Goal: Information Seeking & Learning: Check status

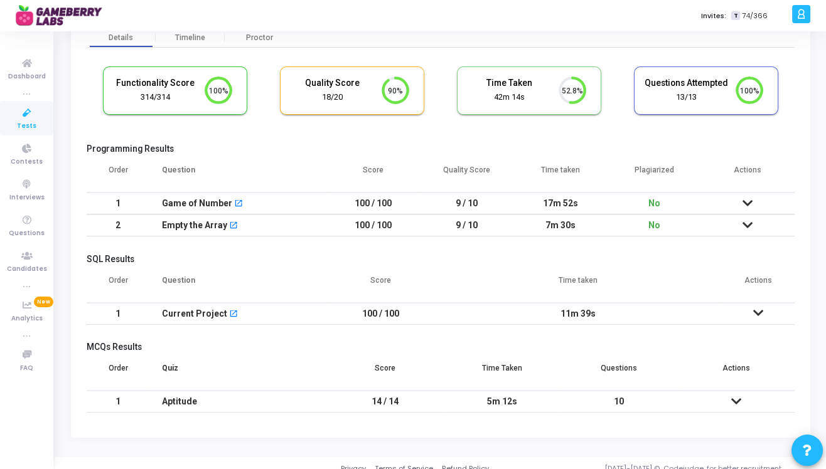
scroll to position [69, 0]
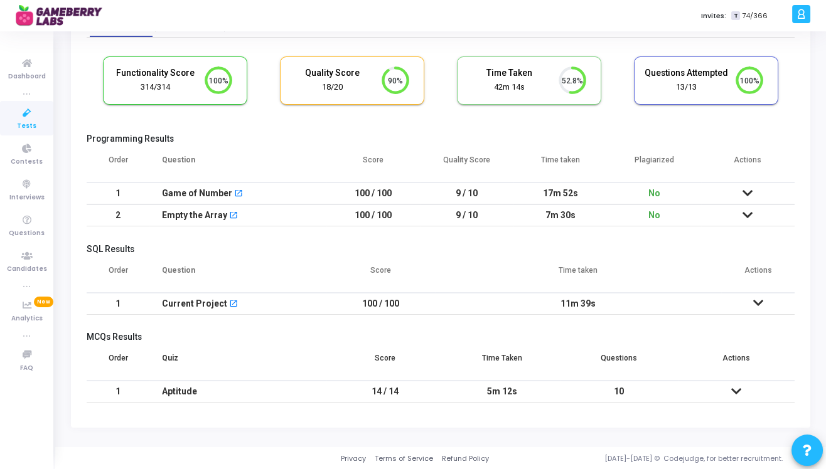
click at [751, 213] on icon at bounding box center [748, 215] width 10 height 9
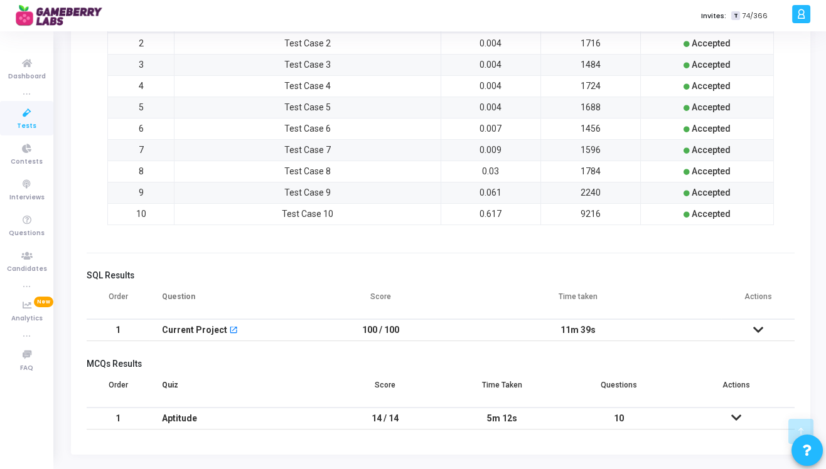
scroll to position [507, 0]
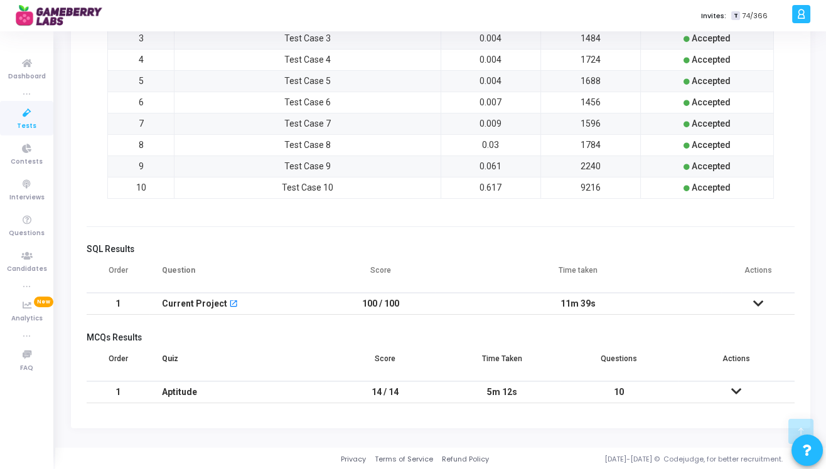
click at [758, 303] on icon at bounding box center [758, 303] width 10 height 9
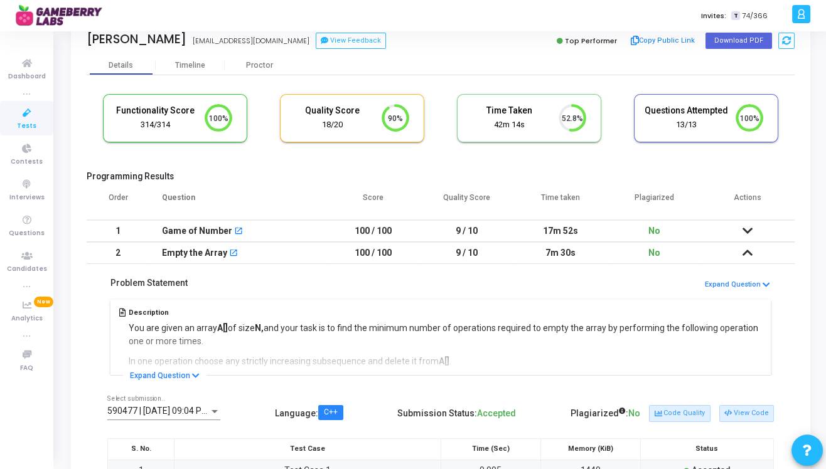
scroll to position [0, 0]
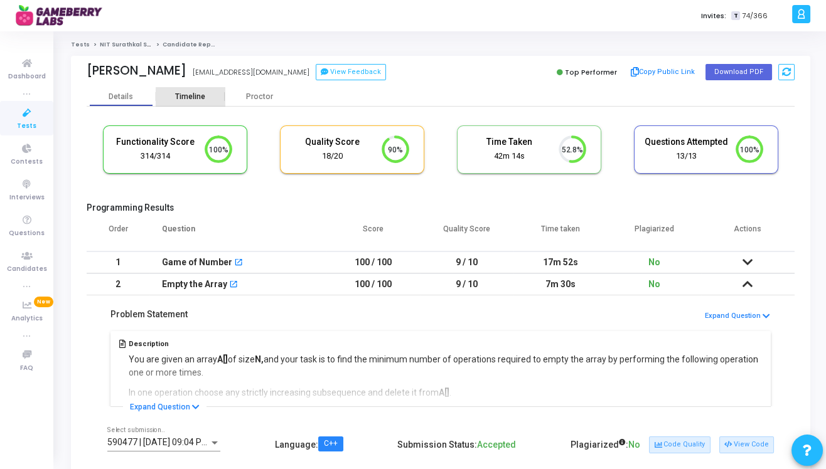
click at [200, 102] on div "Timeline" at bounding box center [190, 96] width 69 height 19
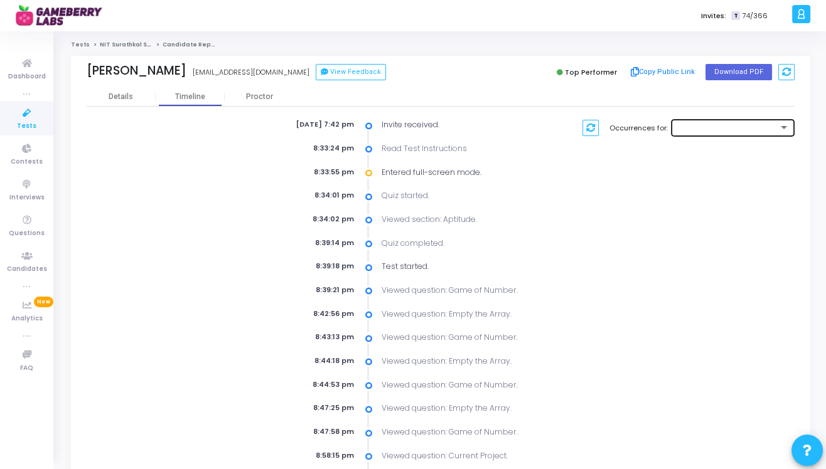
click at [689, 124] on div at bounding box center [733, 126] width 113 height 19
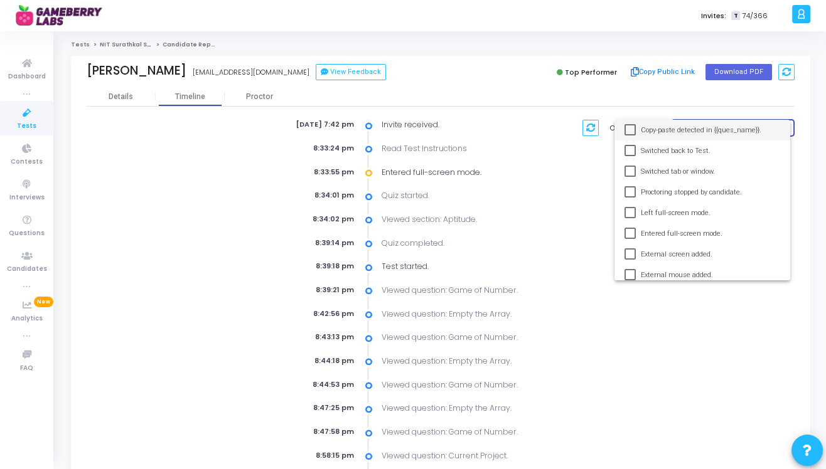
click at [543, 142] on div at bounding box center [413, 234] width 826 height 469
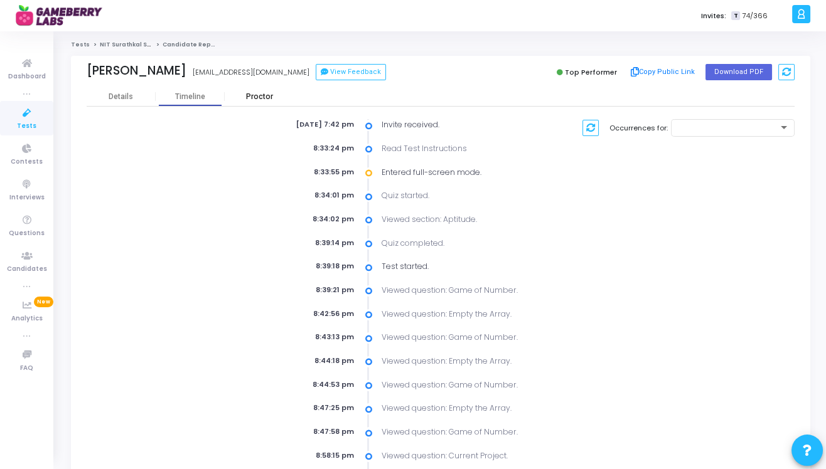
click at [251, 102] on div "Proctor" at bounding box center [259, 96] width 69 height 19
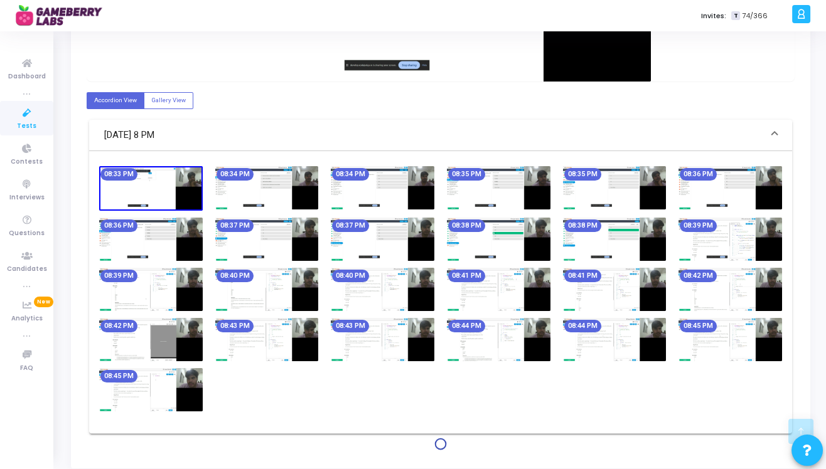
scroll to position [422, 0]
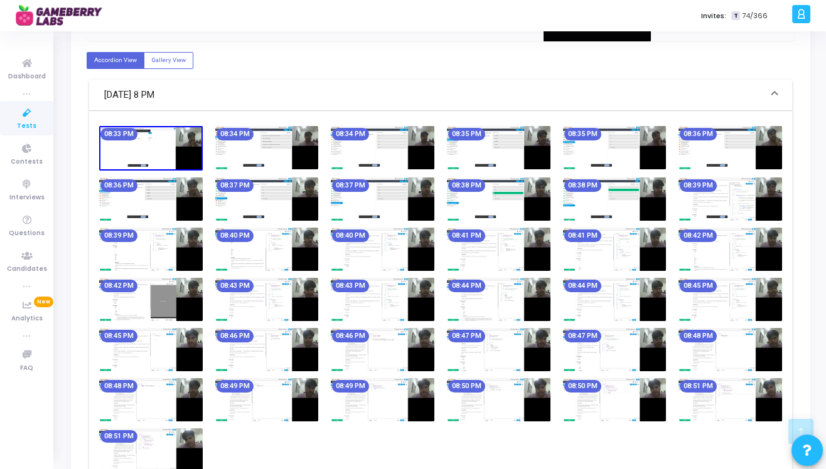
click at [169, 144] on img at bounding box center [151, 148] width 104 height 45
click at [237, 157] on img at bounding box center [267, 147] width 104 height 43
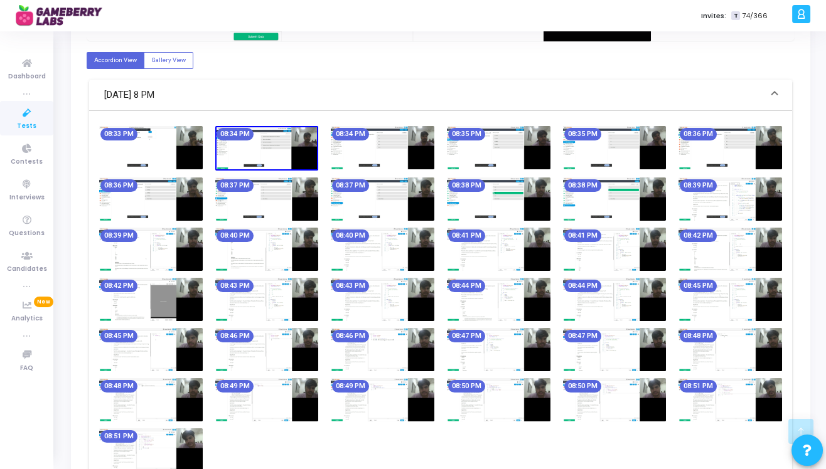
click at [159, 153] on img at bounding box center [151, 147] width 104 height 43
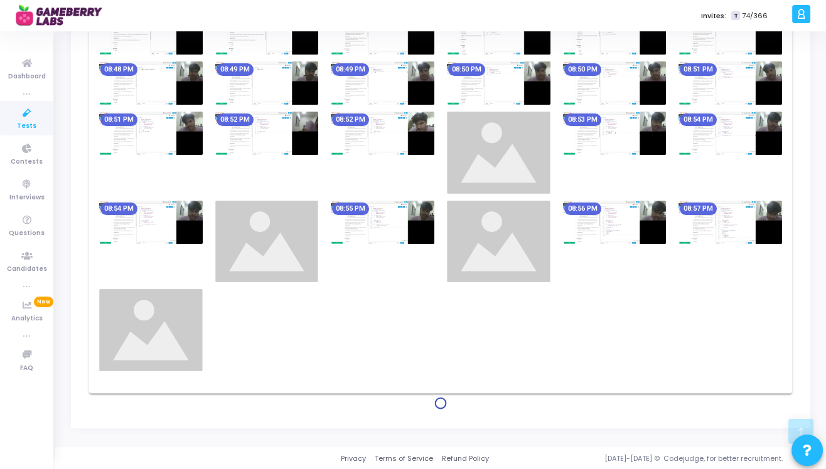
scroll to position [741, 0]
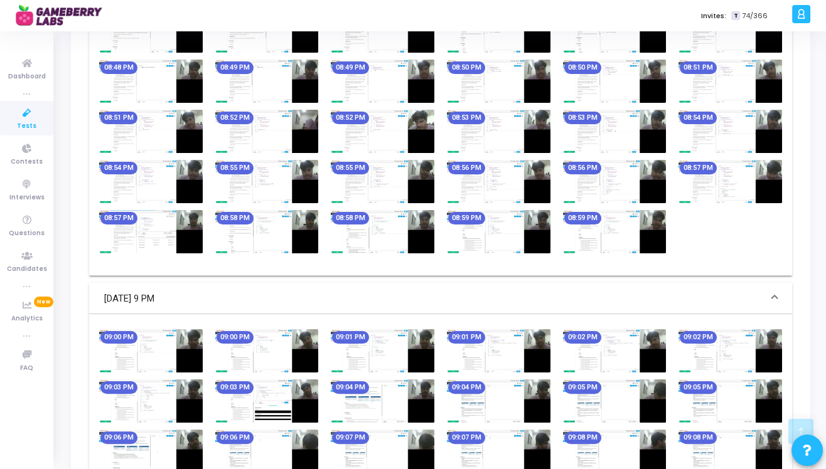
click at [417, 244] on img at bounding box center [383, 231] width 104 height 43
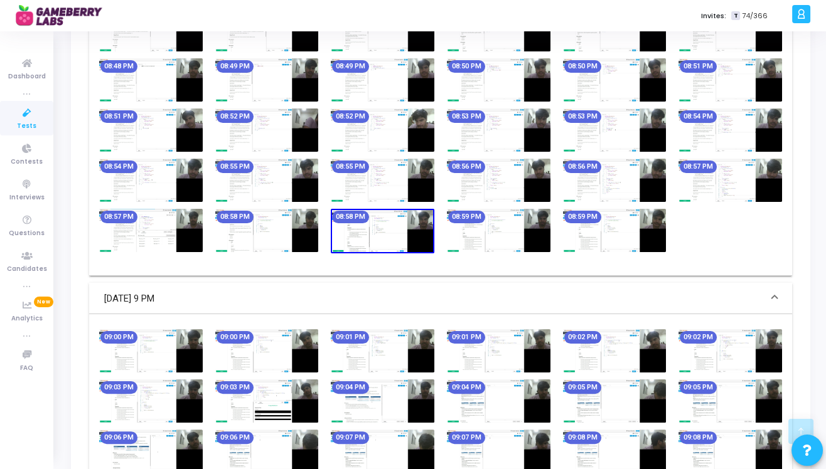
click at [390, 235] on img at bounding box center [383, 231] width 104 height 45
click at [391, 235] on img at bounding box center [383, 231] width 104 height 45
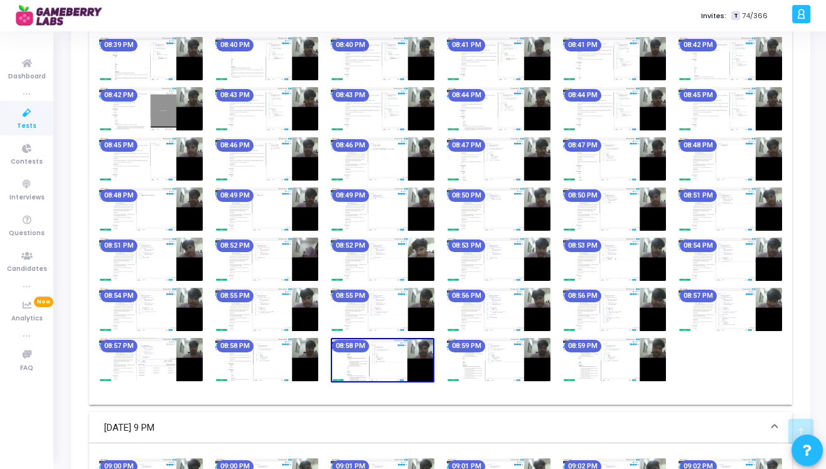
scroll to position [849, 0]
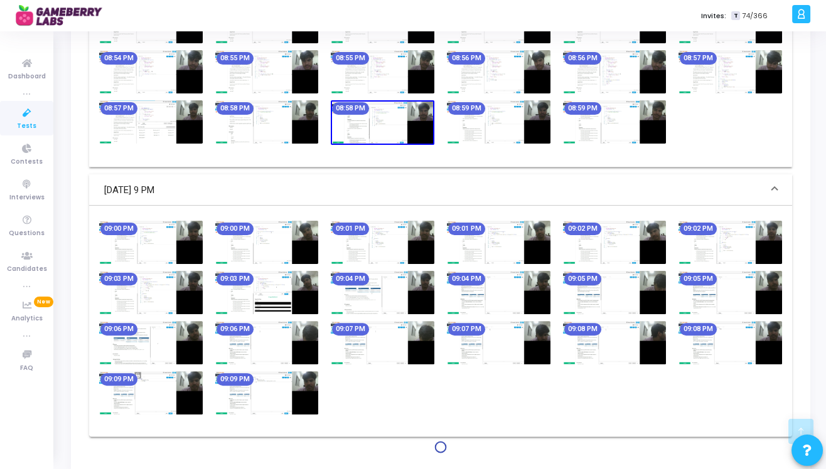
click at [382, 139] on img at bounding box center [383, 122] width 104 height 45
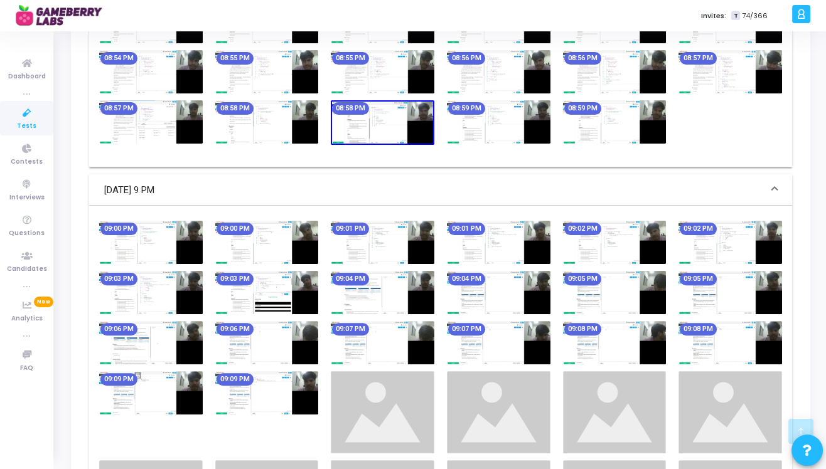
click at [382, 124] on img at bounding box center [383, 122] width 104 height 45
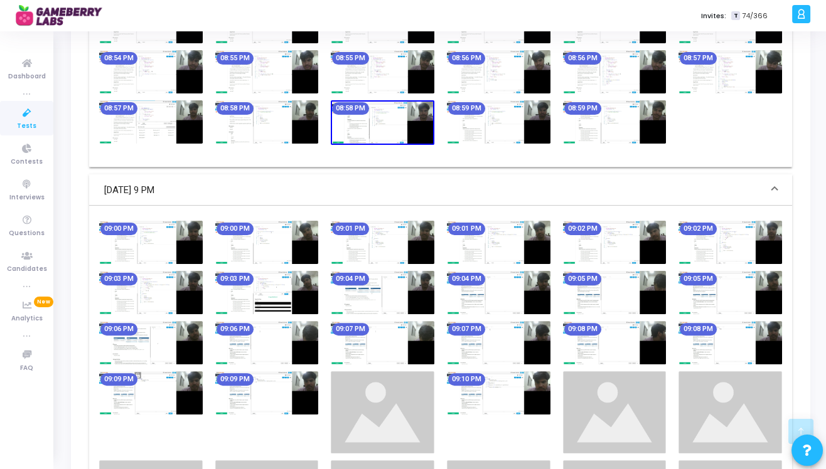
click at [382, 124] on img at bounding box center [383, 122] width 104 height 45
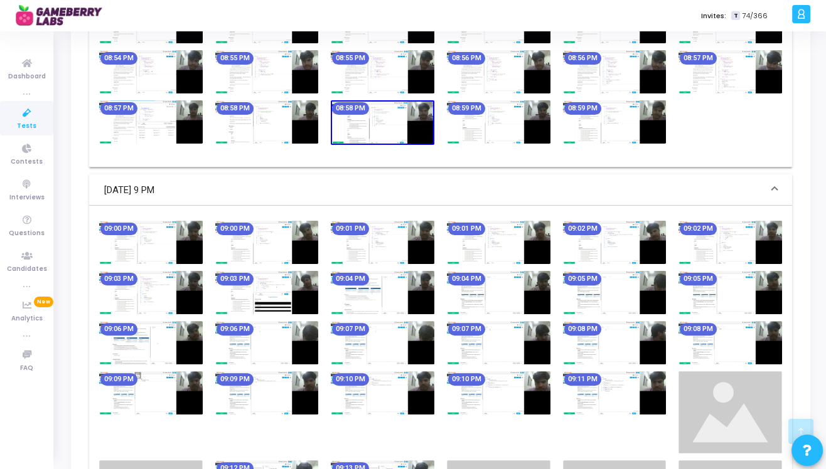
click at [382, 124] on img at bounding box center [383, 122] width 104 height 45
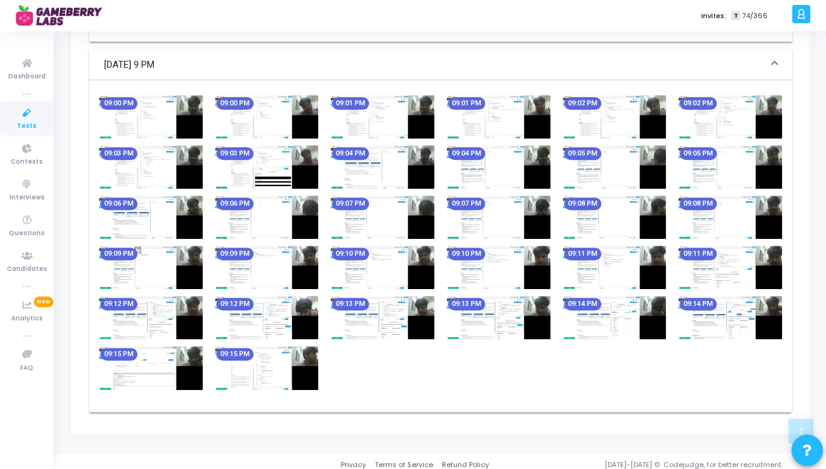
scroll to position [981, 0]
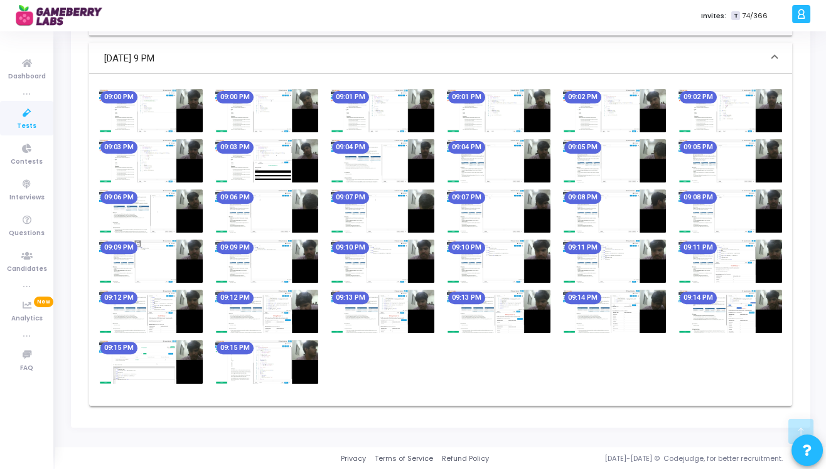
click at [291, 358] on img at bounding box center [267, 361] width 104 height 43
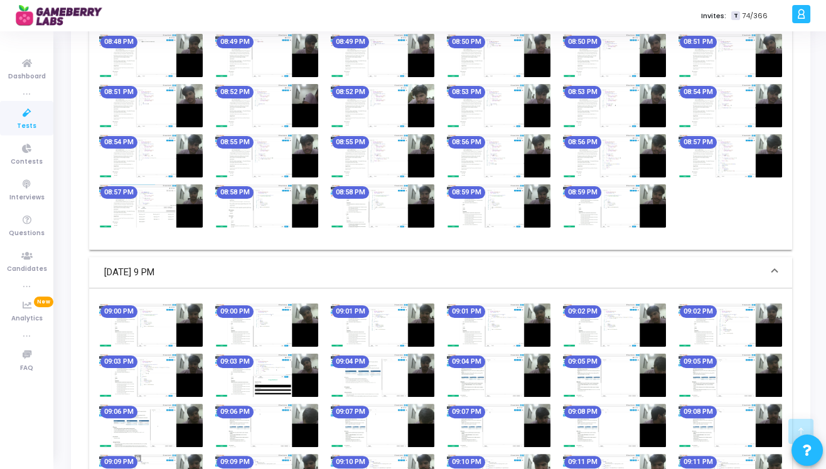
scroll to position [672, 0]
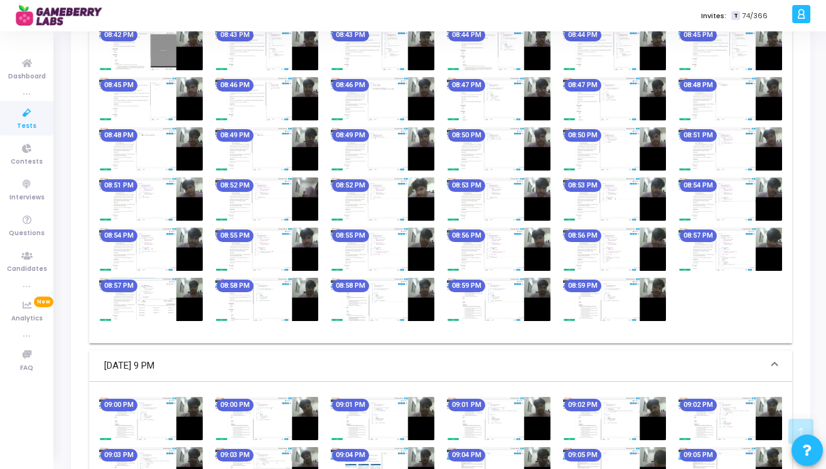
click at [773, 362] on span at bounding box center [774, 366] width 5 height 14
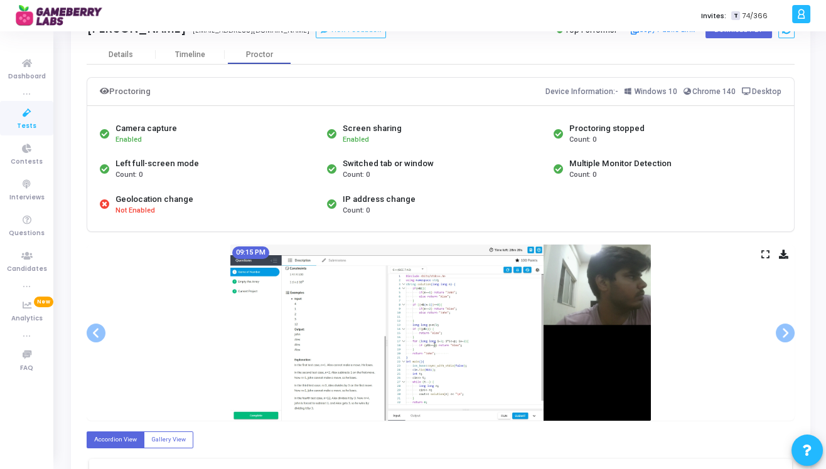
scroll to position [365, 0]
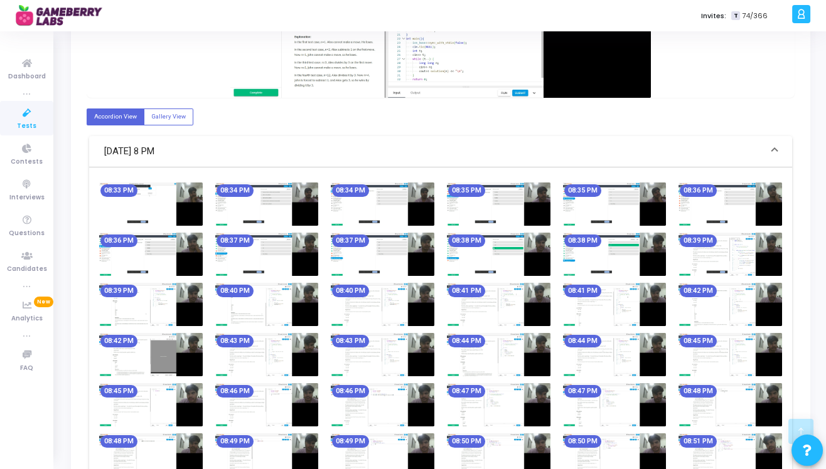
click at [599, 350] on img at bounding box center [615, 354] width 104 height 43
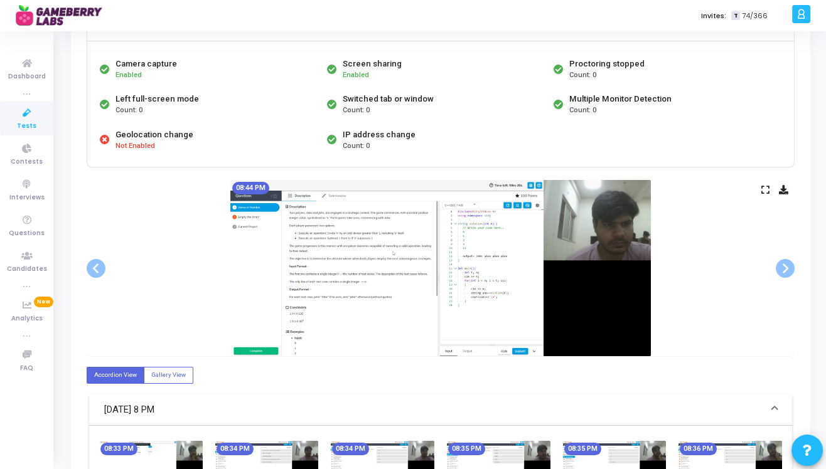
scroll to position [75, 0]
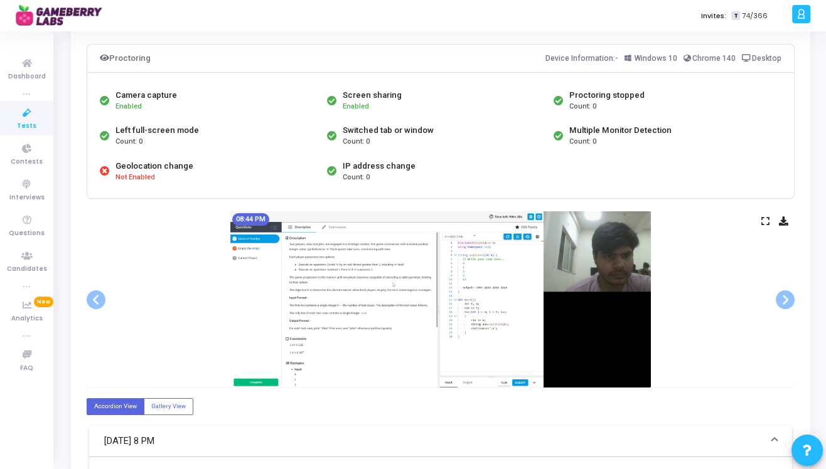
click at [602, 330] on img at bounding box center [440, 300] width 421 height 176
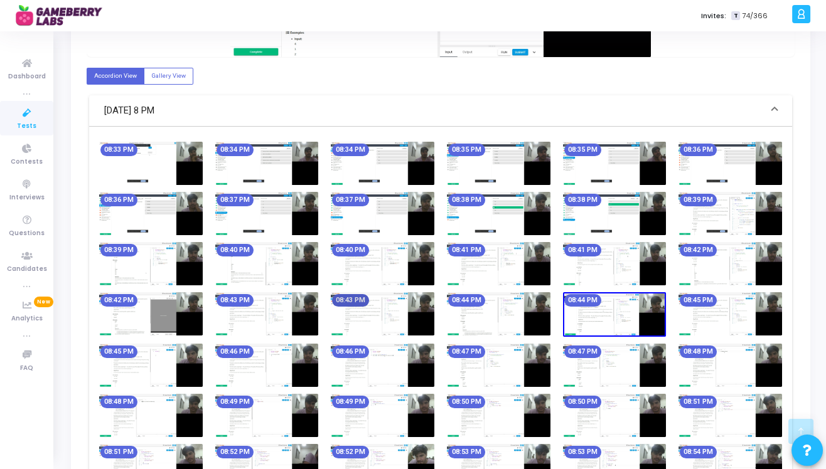
scroll to position [355, 0]
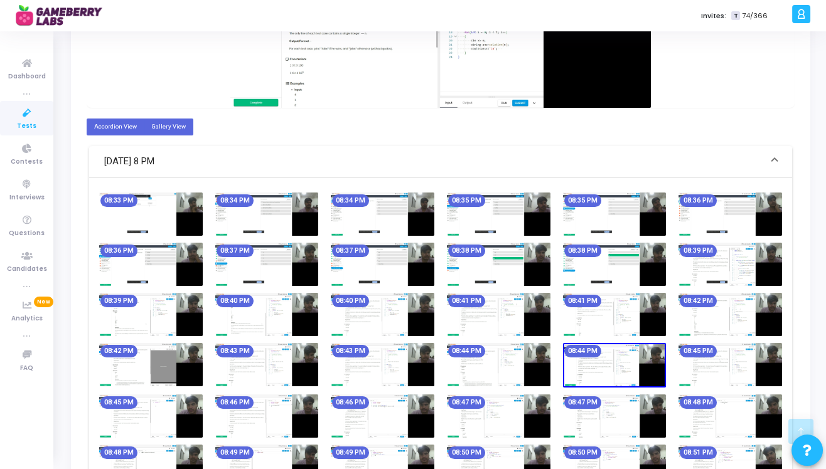
click at [161, 131] on label "Gallery View" at bounding box center [169, 127] width 50 height 17
click at [159, 131] on input "Gallery View" at bounding box center [155, 126] width 8 height 8
radio input "true"
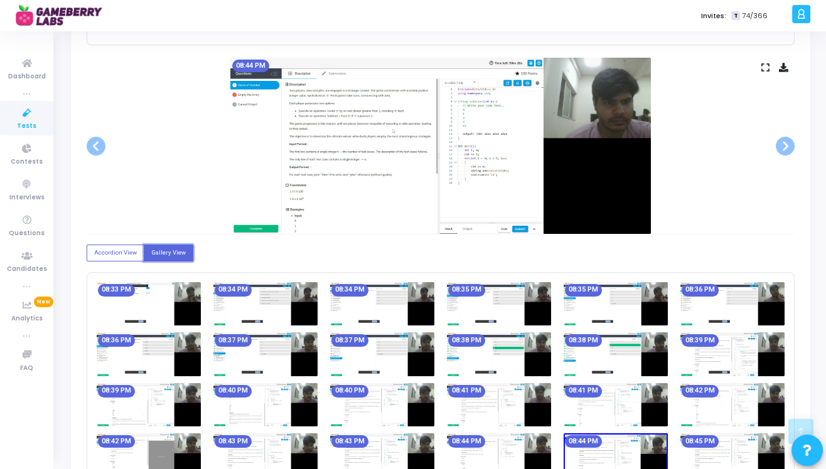
scroll to position [0, 0]
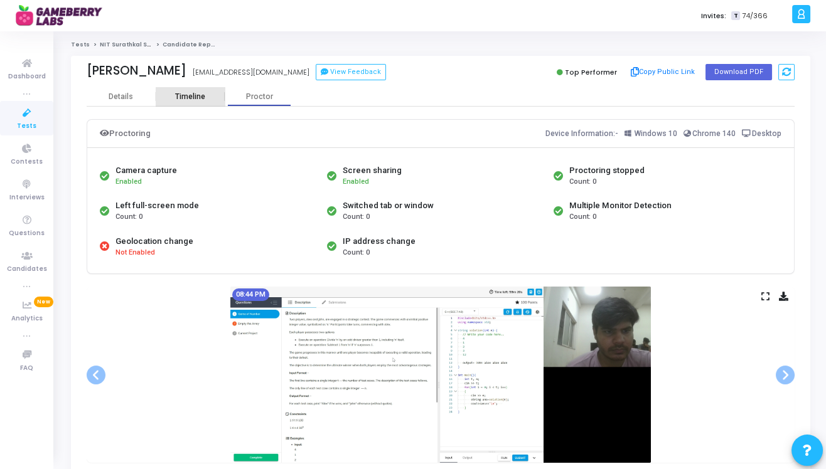
click at [198, 97] on div "Timeline" at bounding box center [190, 96] width 30 height 9
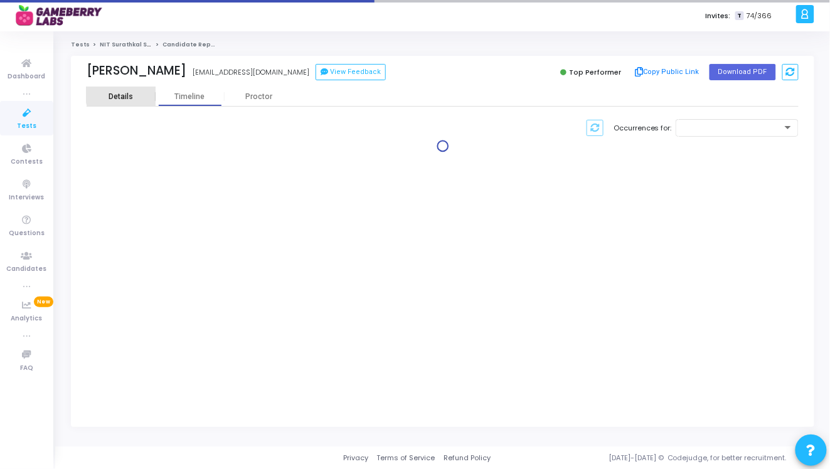
click at [130, 92] on div "Details" at bounding box center [121, 96] width 24 height 9
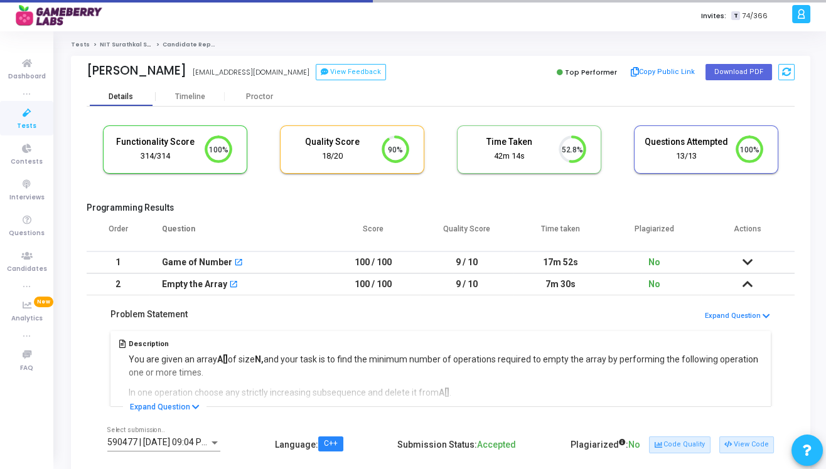
scroll to position [26, 32]
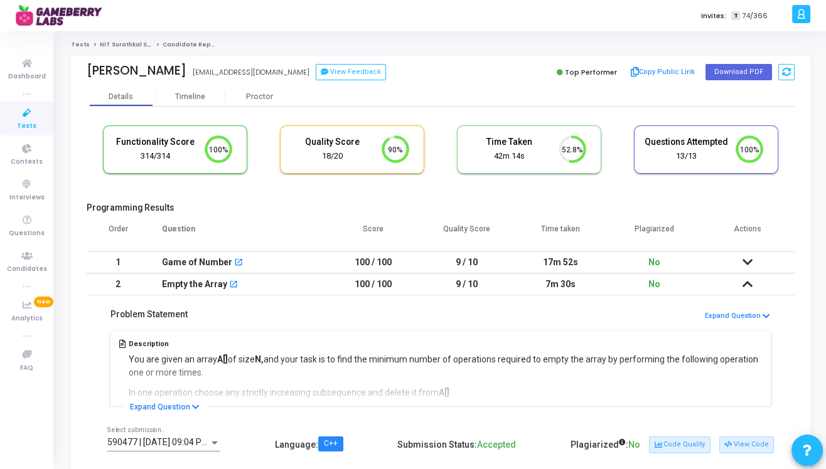
click at [28, 116] on icon at bounding box center [27, 113] width 26 height 16
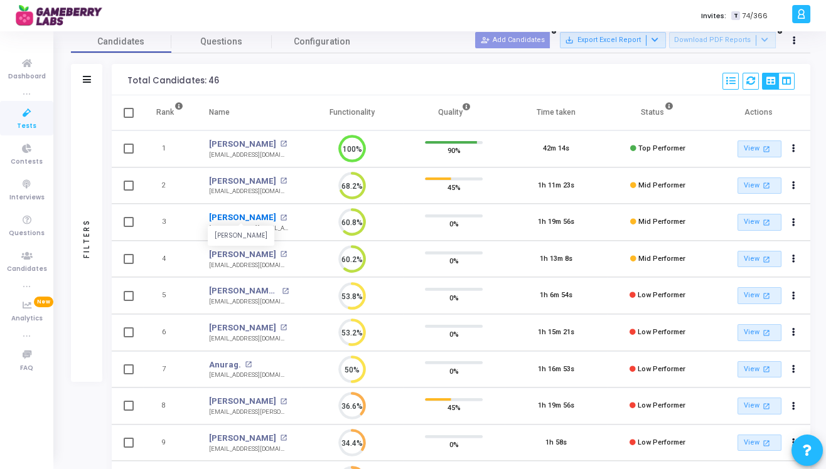
click at [254, 217] on link "[PERSON_NAME]" at bounding box center [242, 218] width 67 height 13
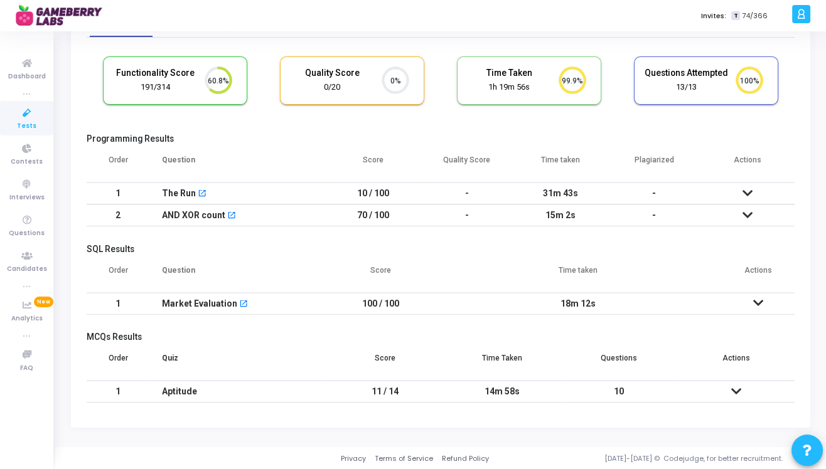
click at [736, 387] on icon at bounding box center [736, 391] width 10 height 9
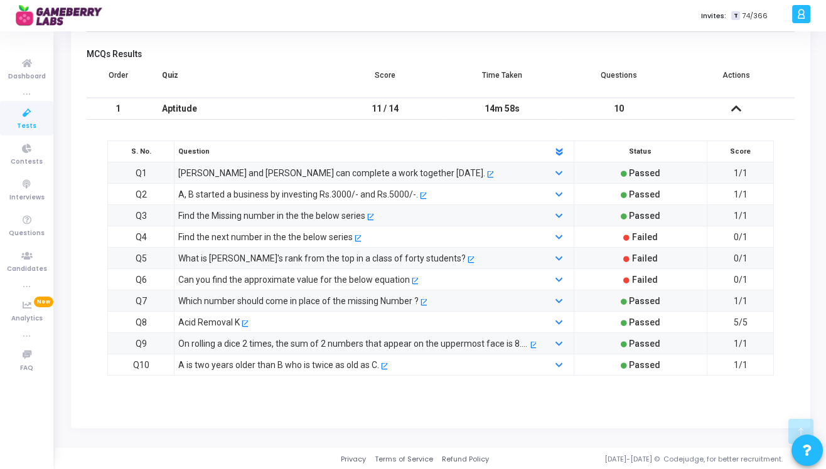
click at [306, 238] on div "Find the next number in the the below series" at bounding box center [265, 237] width 174 height 14
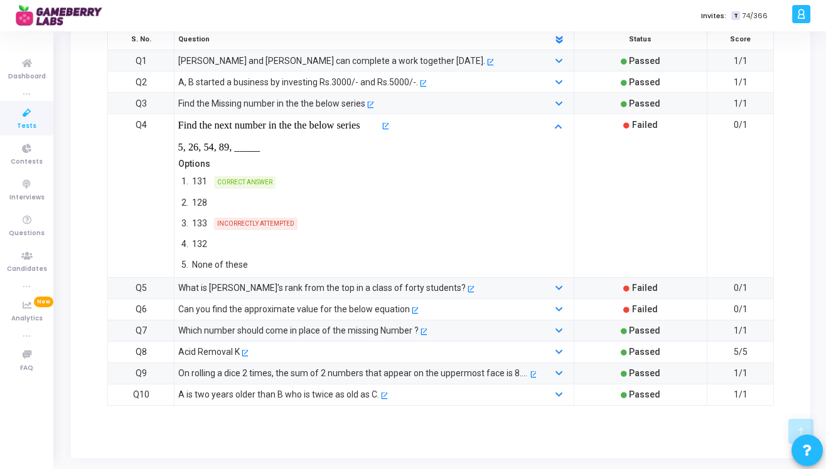
click at [303, 286] on div "What is [PERSON_NAME]'s rank from the top in a class of forty students?" at bounding box center [321, 288] width 287 height 14
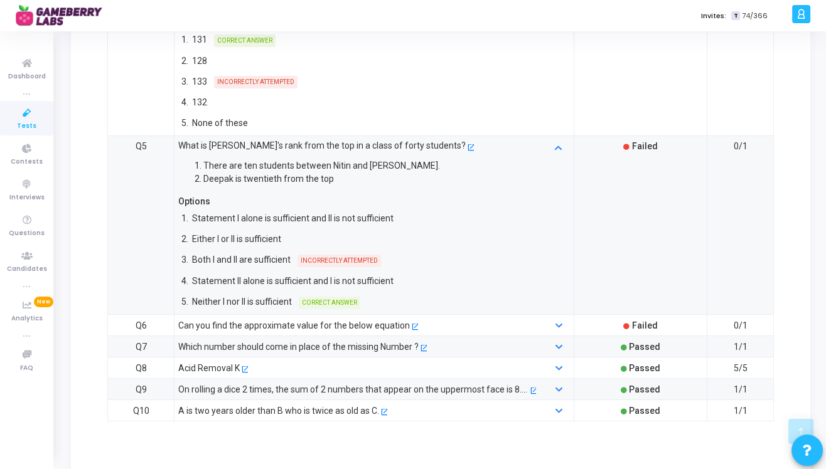
scroll to position [652, 0]
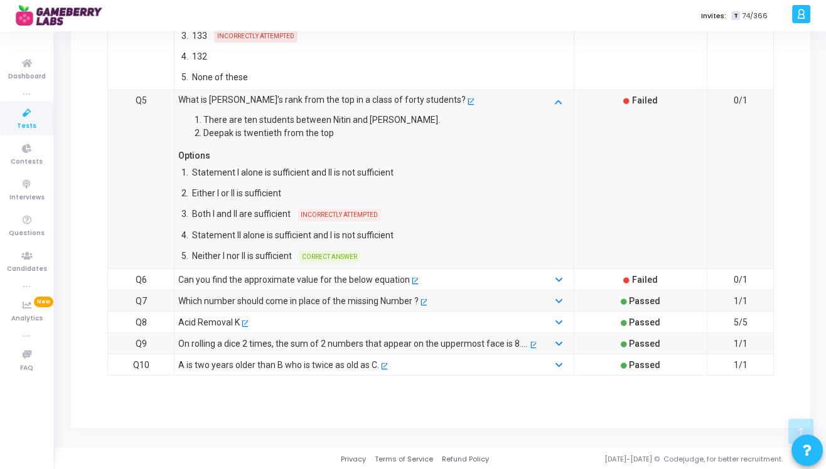
click at [310, 273] on div "Can you find the approximate value for the below equation" at bounding box center [294, 280] width 232 height 14
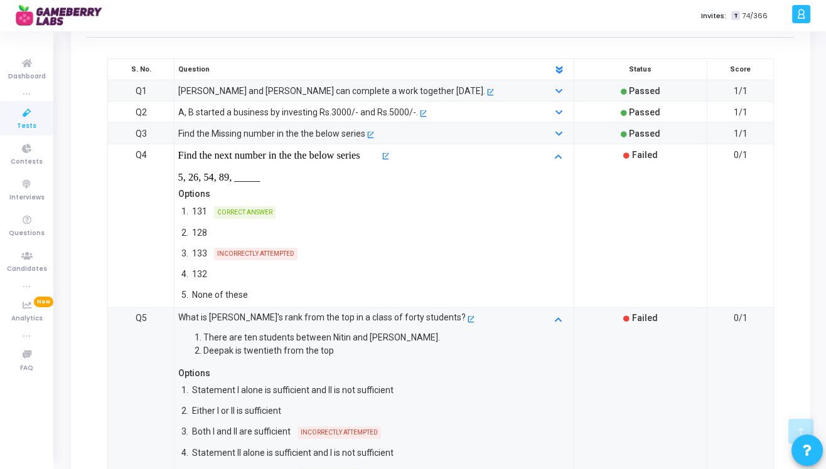
scroll to position [0, 0]
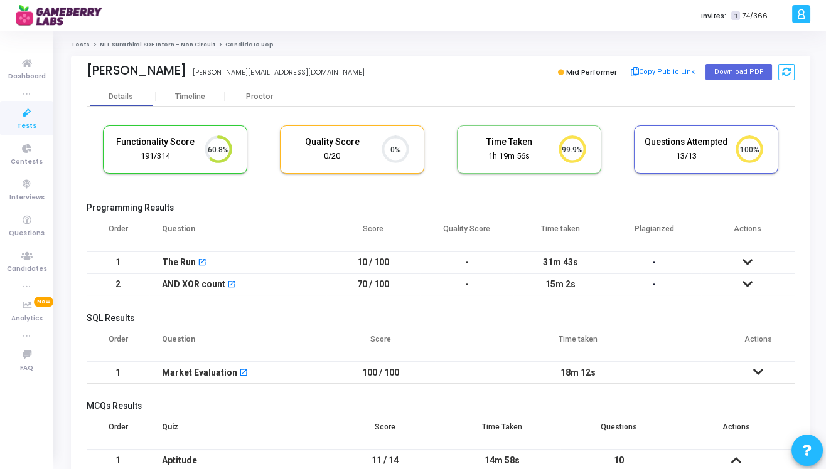
click at [127, 48] on link "NIT Surathkal SDE Intern - Non Circuit" at bounding box center [157, 45] width 115 height 8
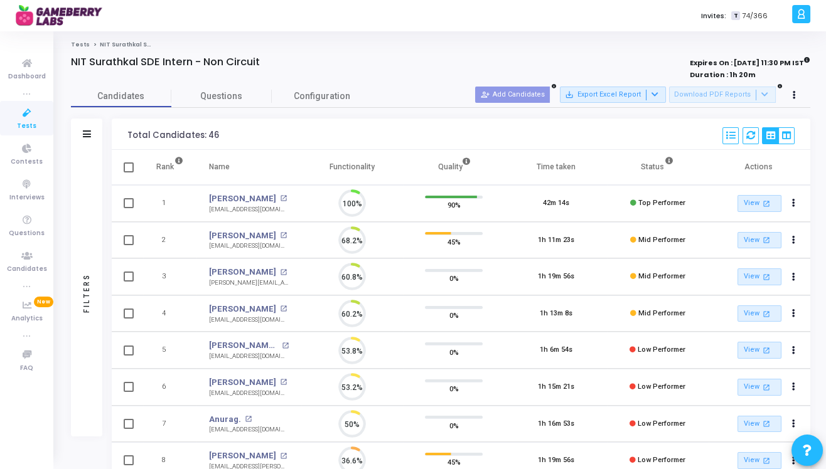
scroll to position [26, 32]
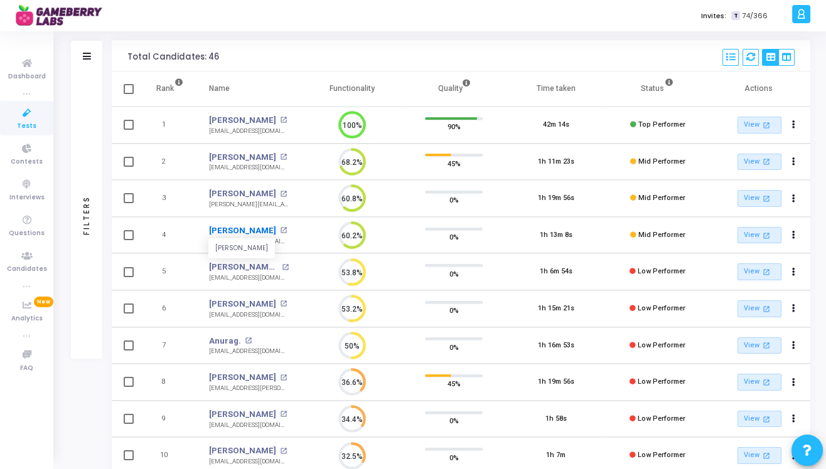
click at [250, 229] on link "[PERSON_NAME]" at bounding box center [242, 231] width 67 height 13
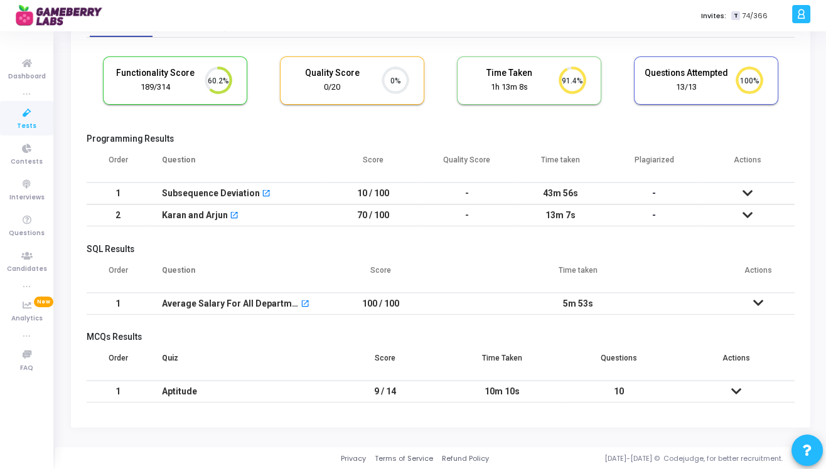
click at [734, 389] on icon at bounding box center [736, 391] width 10 height 9
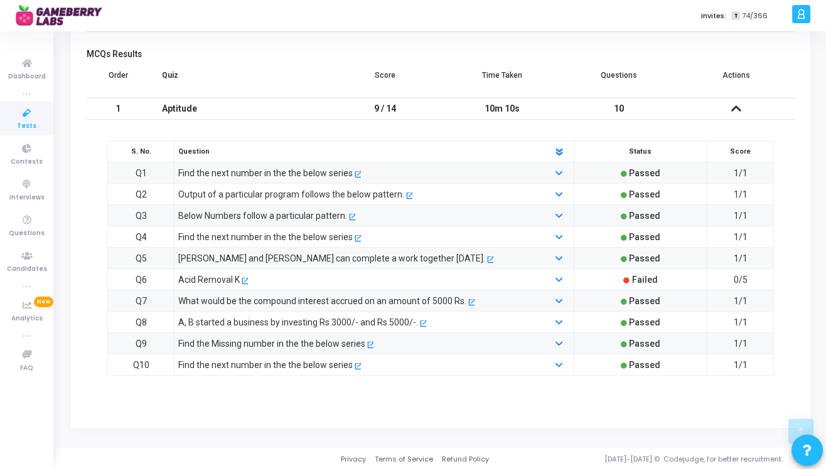
click at [220, 275] on div "Acid Removal K" at bounding box center [209, 280] width 62 height 14
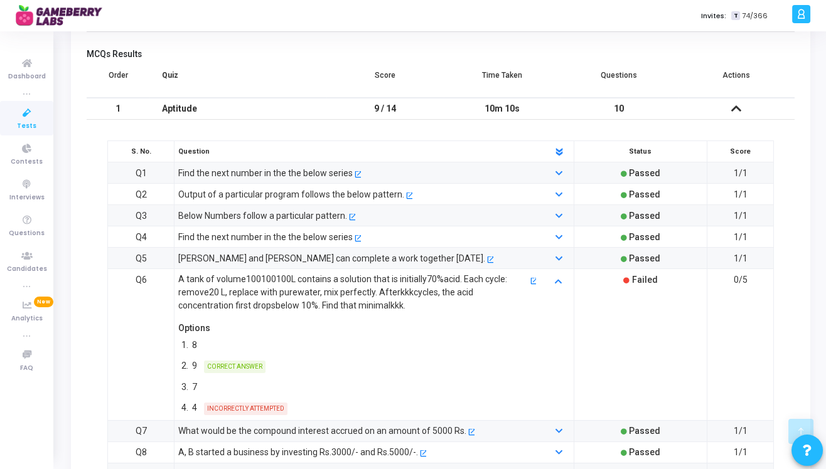
click at [220, 275] on p "A tank of volume 100 100 100 L contains a solution that is initially 70% acid. …" at bounding box center [353, 293] width 350 height 40
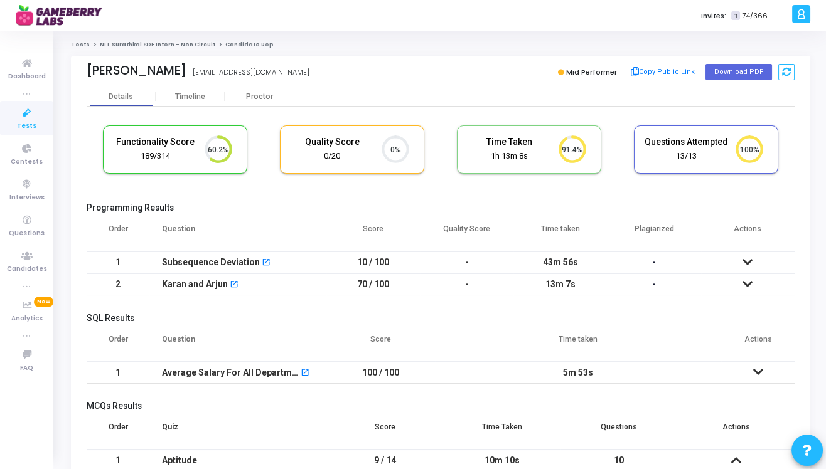
click at [129, 45] on link "NIT Surathkal SDE Intern - Non Circuit" at bounding box center [157, 45] width 115 height 8
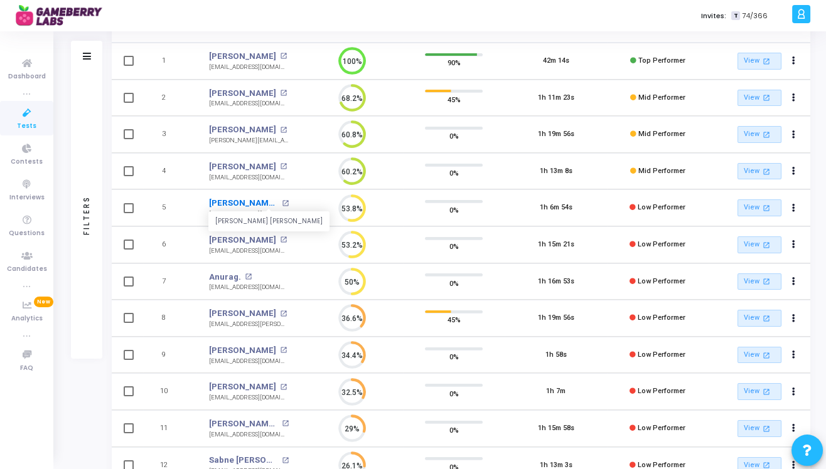
click at [264, 205] on link "[PERSON_NAME] [PERSON_NAME]" at bounding box center [243, 203] width 69 height 13
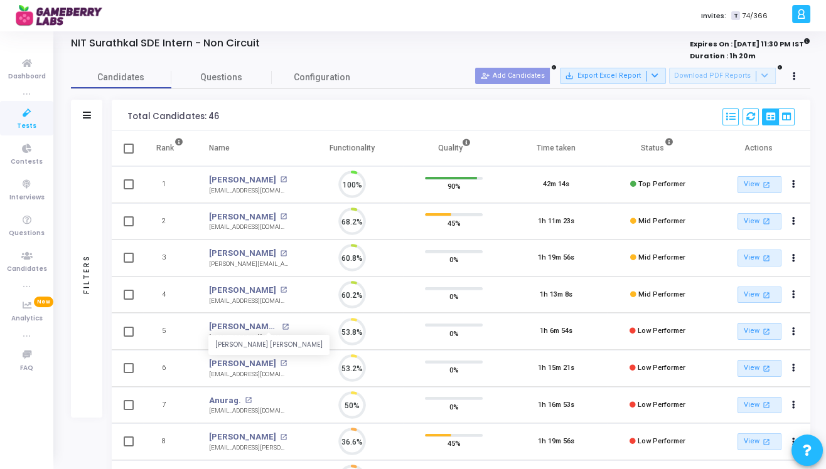
scroll to position [6, 5]
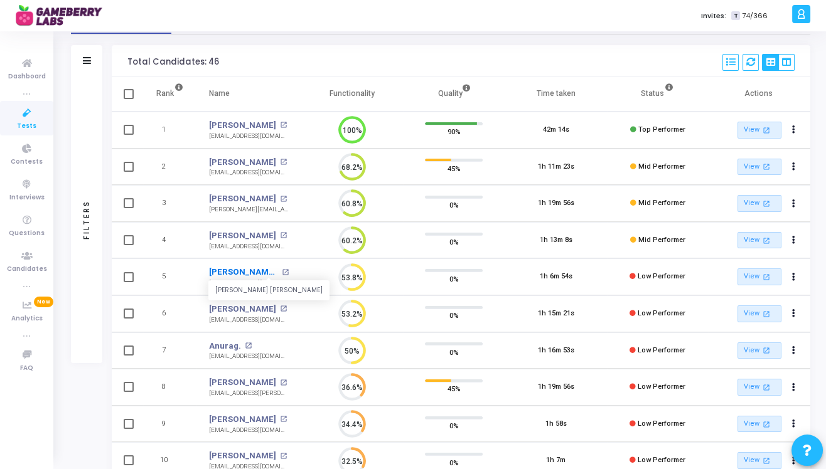
click at [254, 272] on link "[PERSON_NAME] [PERSON_NAME]" at bounding box center [243, 272] width 69 height 13
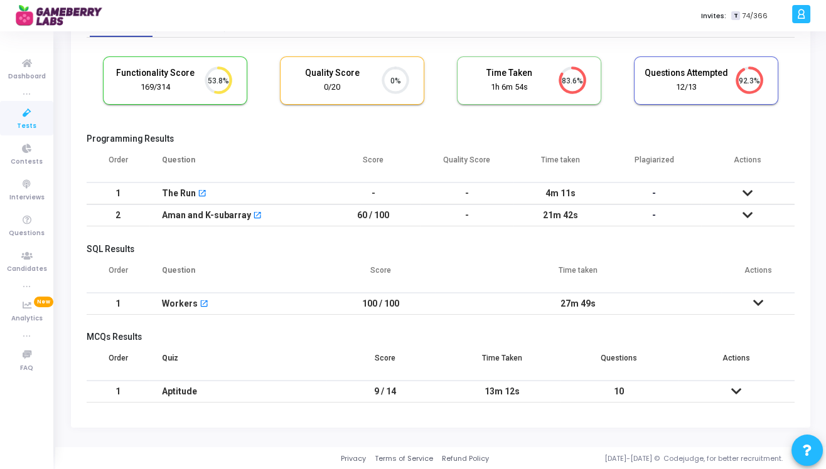
click at [734, 387] on icon at bounding box center [736, 391] width 10 height 9
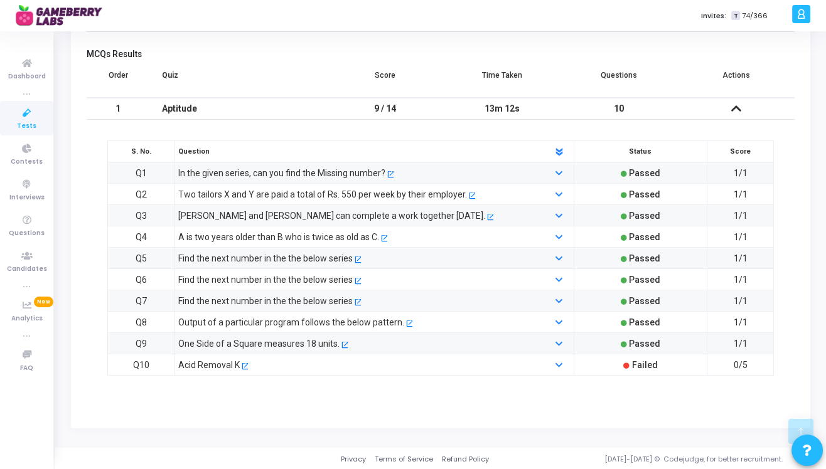
click at [232, 363] on div "Acid Removal K" at bounding box center [209, 365] width 62 height 14
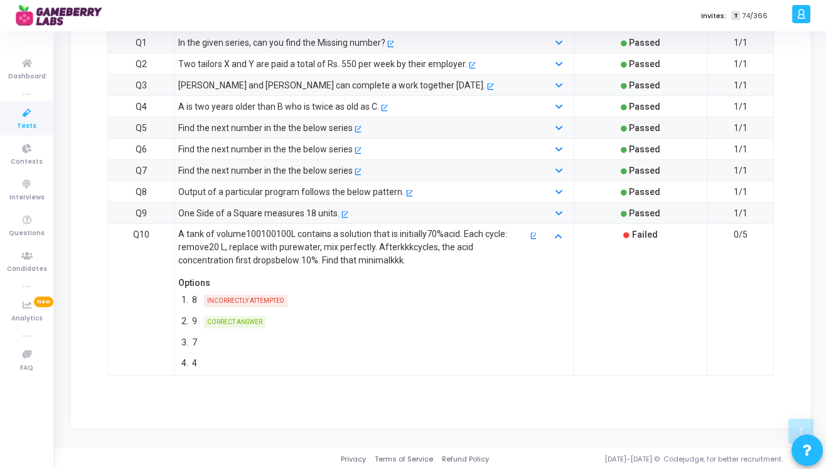
click at [275, 232] on p "A tank of volume 100 100 100 L contains a solution that is initially 70% acid. …" at bounding box center [353, 248] width 350 height 40
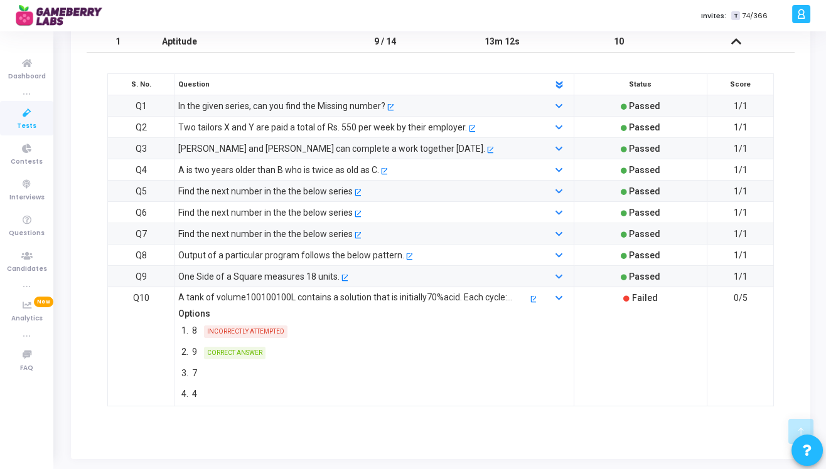
click at [275, 232] on tbody "Q1 In the given series, can you find the Missing number? open_in_new Passed 1/1…" at bounding box center [441, 250] width 666 height 311
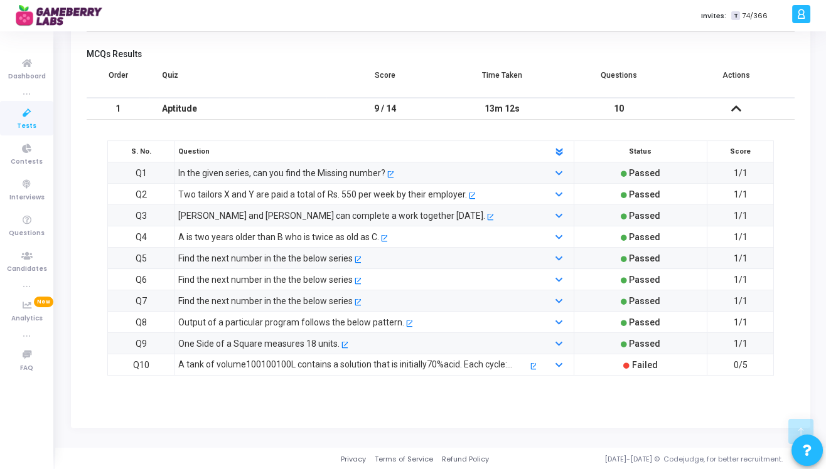
click at [304, 361] on p "A tank of volume 100 100 100 L contains a solution that is initially 70% acid. …" at bounding box center [353, 364] width 350 height 13
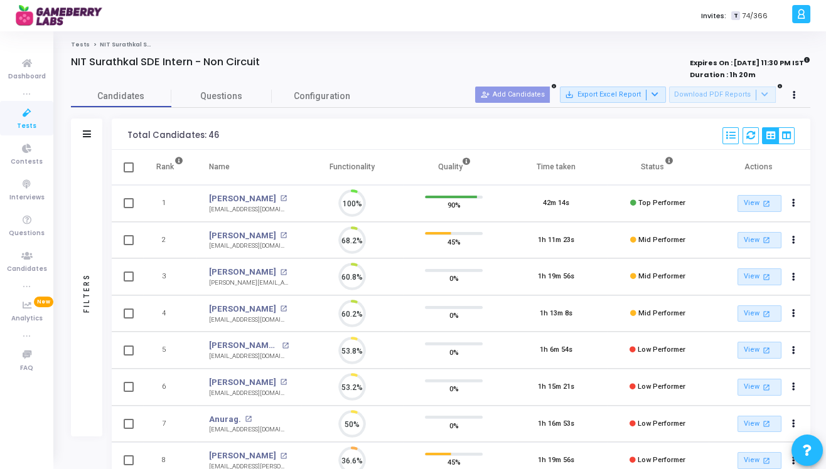
scroll to position [26, 32]
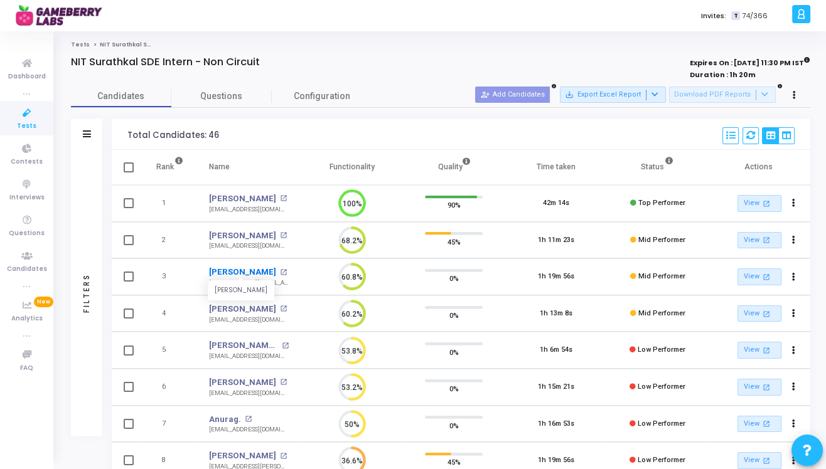
click at [230, 274] on link "[PERSON_NAME]" at bounding box center [242, 272] width 67 height 13
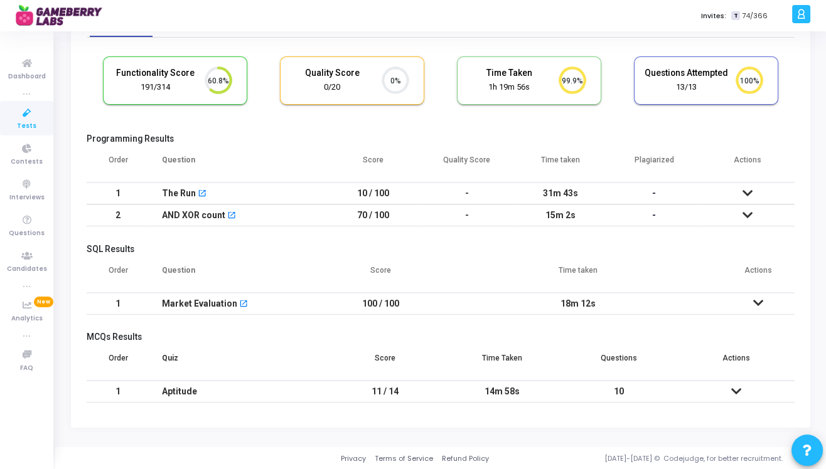
click at [736, 389] on icon at bounding box center [736, 391] width 10 height 9
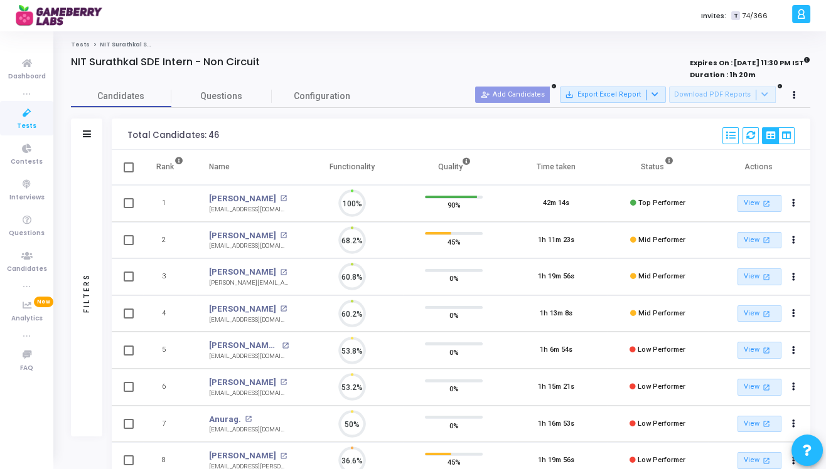
scroll to position [26, 32]
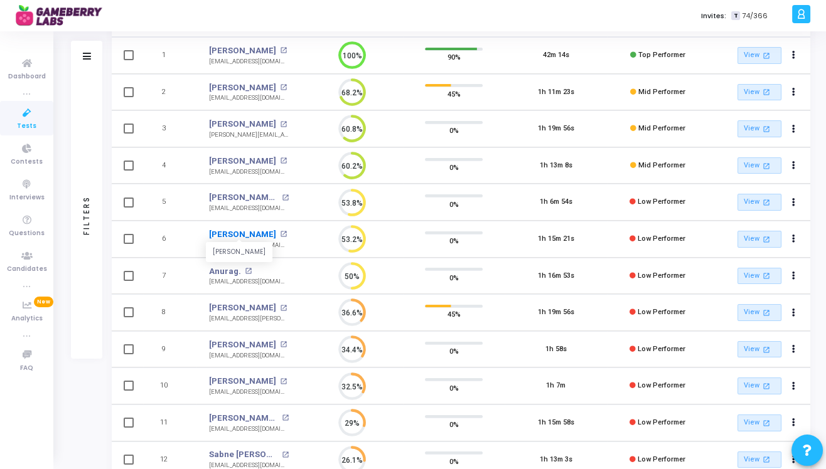
click at [245, 232] on link "[PERSON_NAME]" at bounding box center [242, 234] width 67 height 13
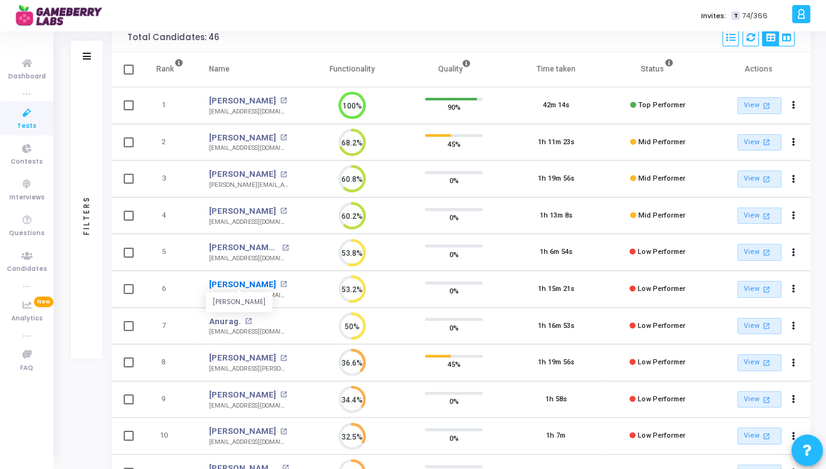
click at [240, 282] on link "[PERSON_NAME]" at bounding box center [242, 285] width 67 height 13
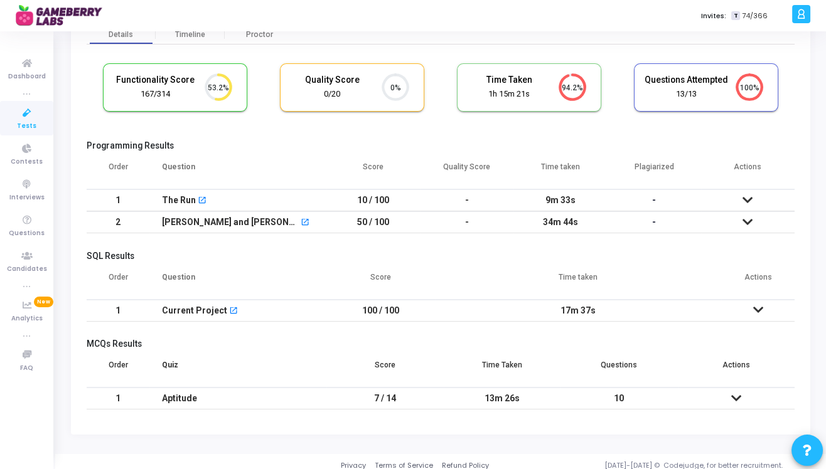
click at [745, 222] on icon at bounding box center [748, 222] width 10 height 9
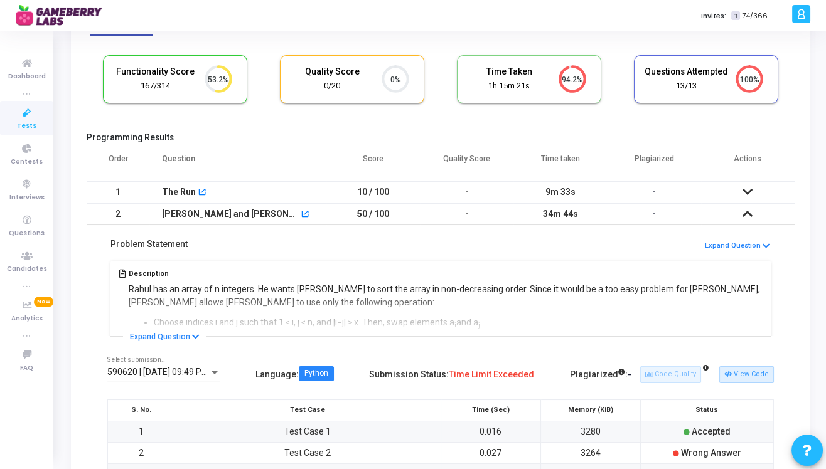
click at [748, 213] on icon at bounding box center [748, 214] width 10 height 9
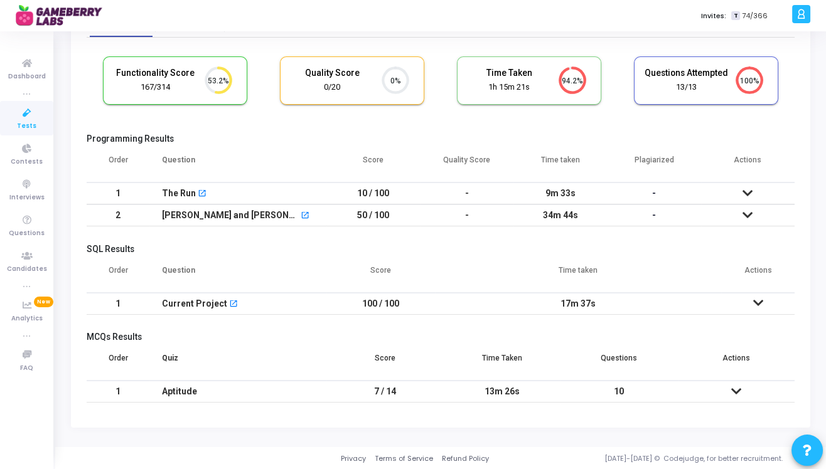
click at [733, 390] on icon at bounding box center [736, 391] width 10 height 9
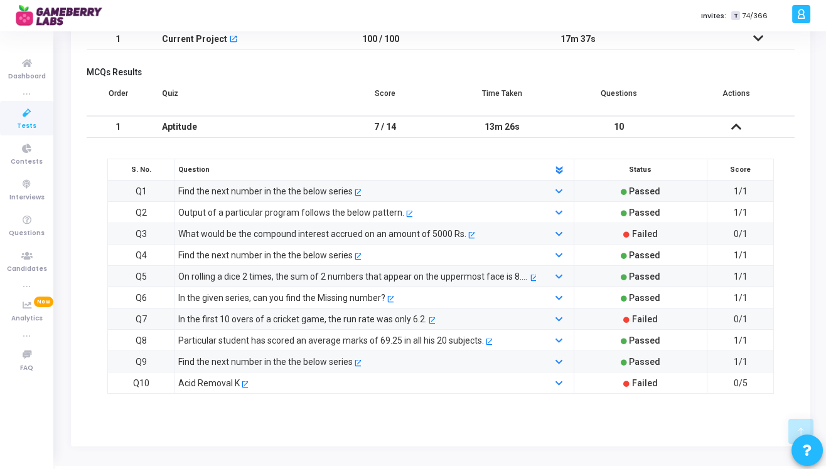
click at [489, 232] on div "What would be the compound interest accrued on an amount of 5000 Rs. open_in_new" at bounding box center [357, 234] width 371 height 14
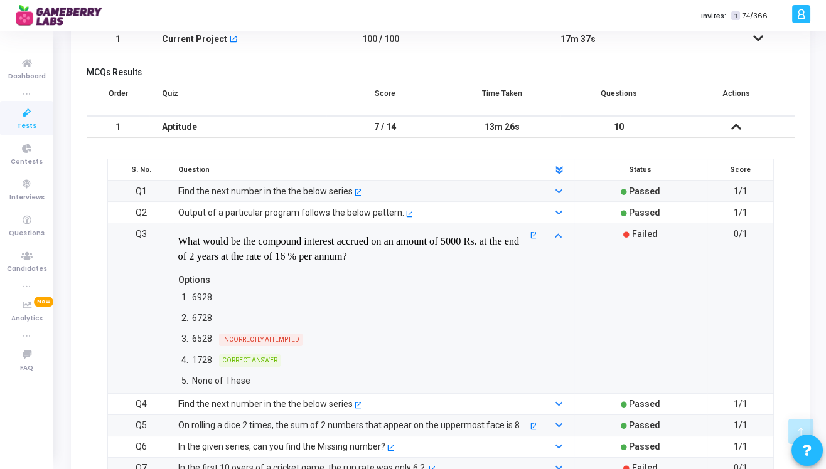
click at [489, 232] on div "What would be the compound interest accrued on an amount of 5000 Rs. at the end…" at bounding box center [353, 249] width 350 height 45
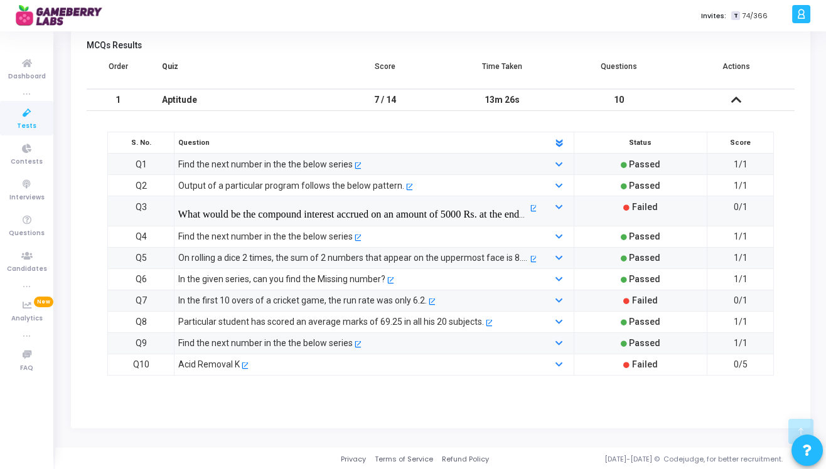
click at [395, 304] on div "In the first 10 overs of a cricket game, the run rate was only 6.2." at bounding box center [302, 301] width 249 height 14
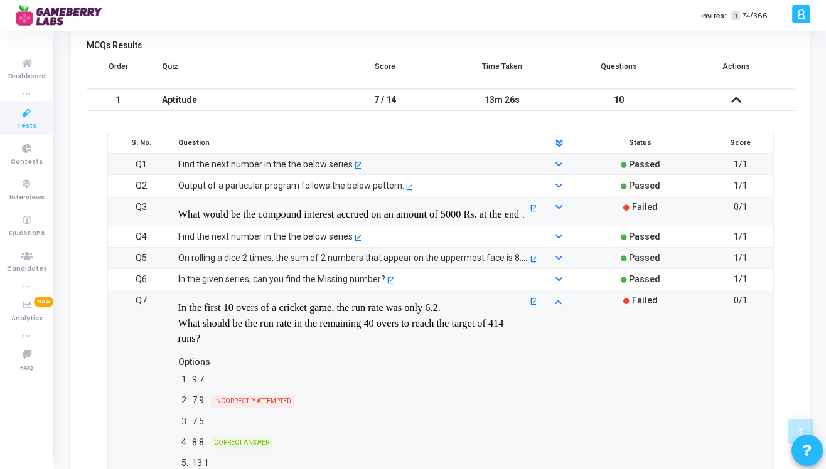
click at [394, 308] on span "In the first 10 overs of a cricket game, the run rate was only 6.2." at bounding box center [309, 308] width 262 height 12
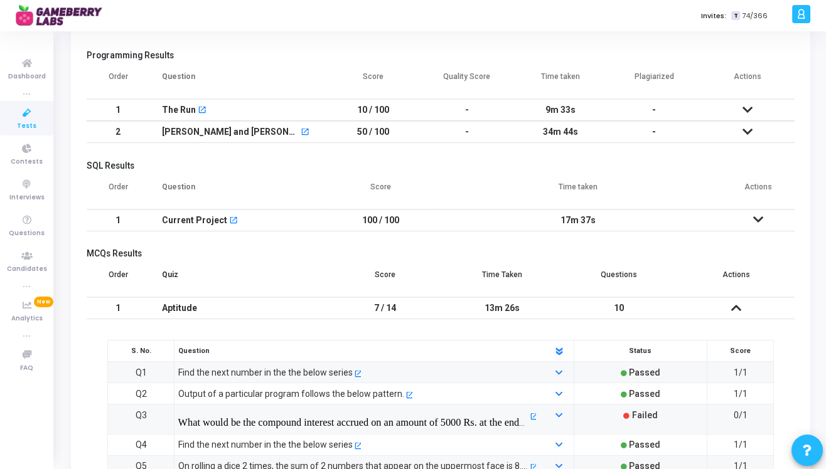
scroll to position [277, 0]
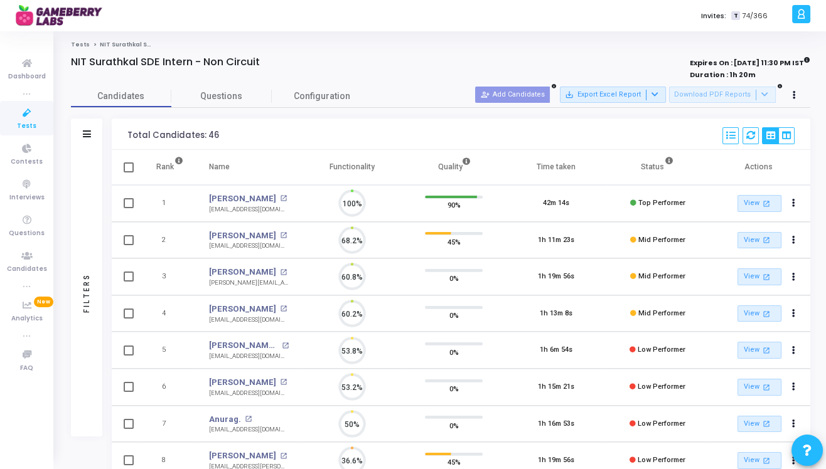
scroll to position [26, 32]
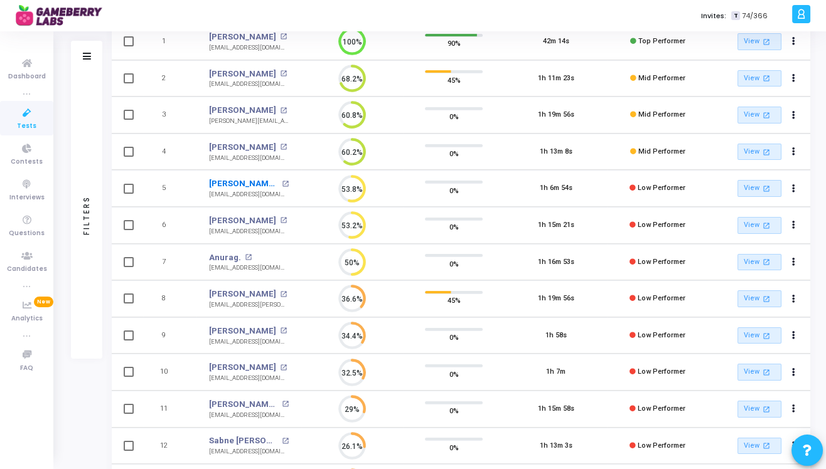
click at [245, 183] on link "[PERSON_NAME] [PERSON_NAME]" at bounding box center [243, 184] width 69 height 13
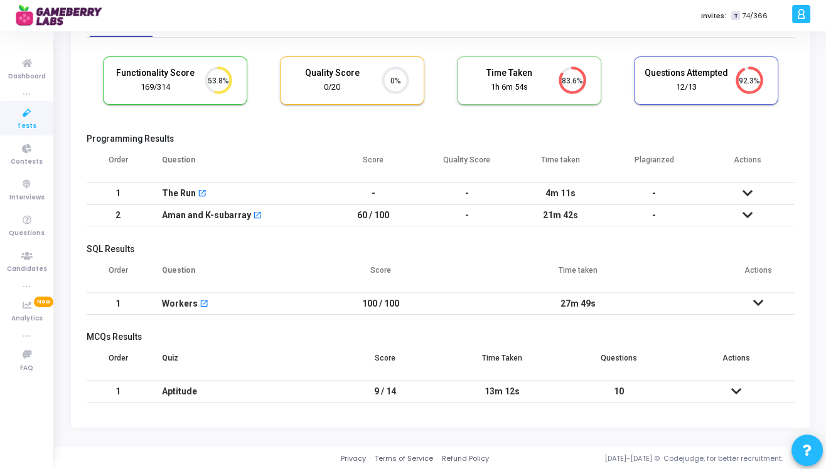
click at [732, 392] on icon at bounding box center [736, 391] width 10 height 9
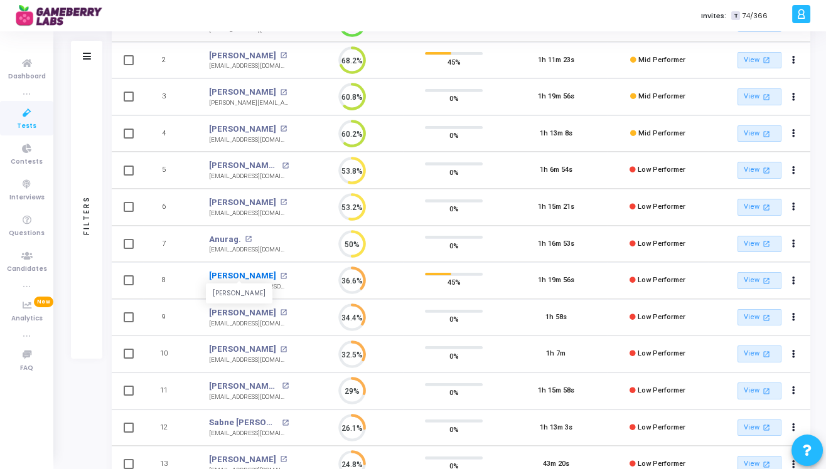
click at [242, 275] on link "[PERSON_NAME]" at bounding box center [242, 276] width 67 height 13
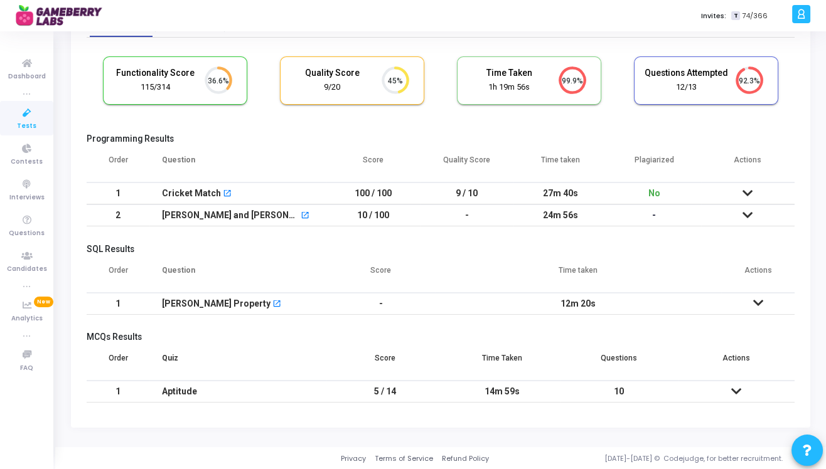
click at [737, 389] on icon at bounding box center [736, 391] width 10 height 9
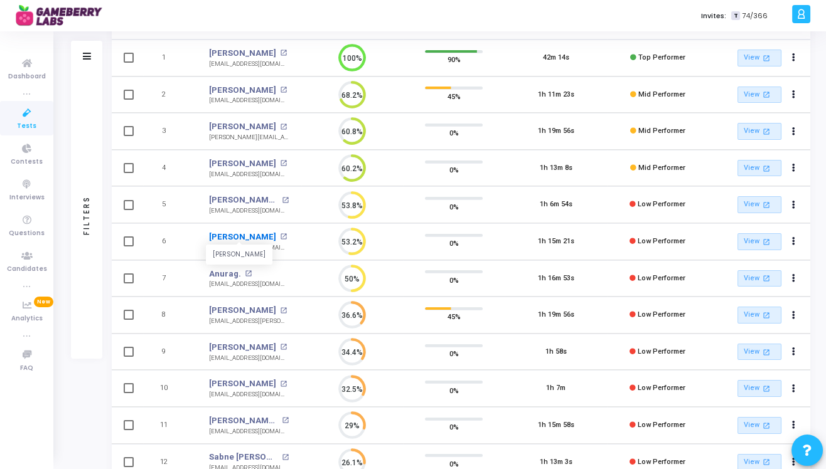
click at [241, 240] on link "[PERSON_NAME]" at bounding box center [242, 237] width 67 height 13
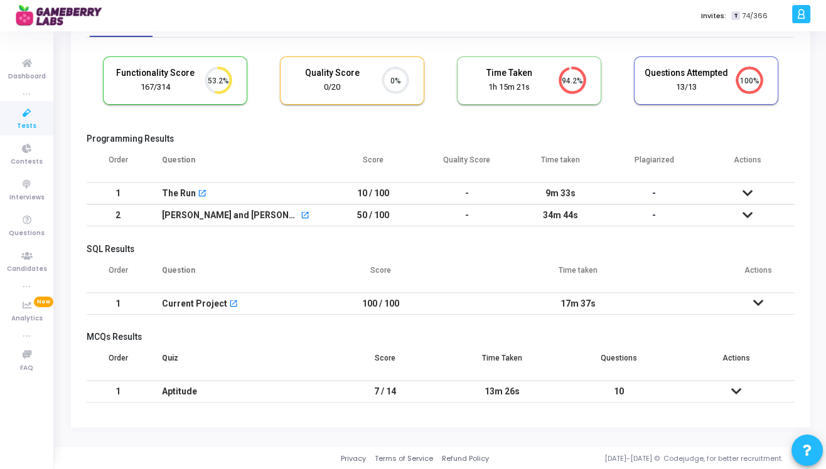
click at [736, 387] on icon at bounding box center [736, 391] width 10 height 9
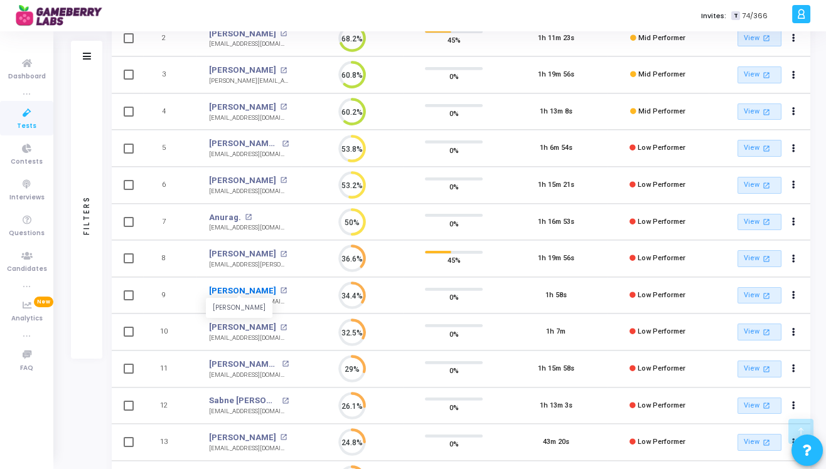
click at [244, 289] on link "[PERSON_NAME]" at bounding box center [242, 291] width 67 height 13
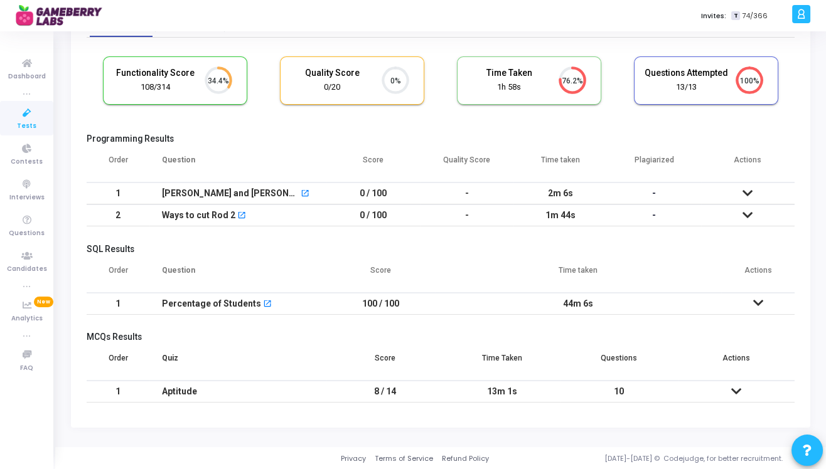
click at [738, 388] on icon at bounding box center [736, 391] width 10 height 9
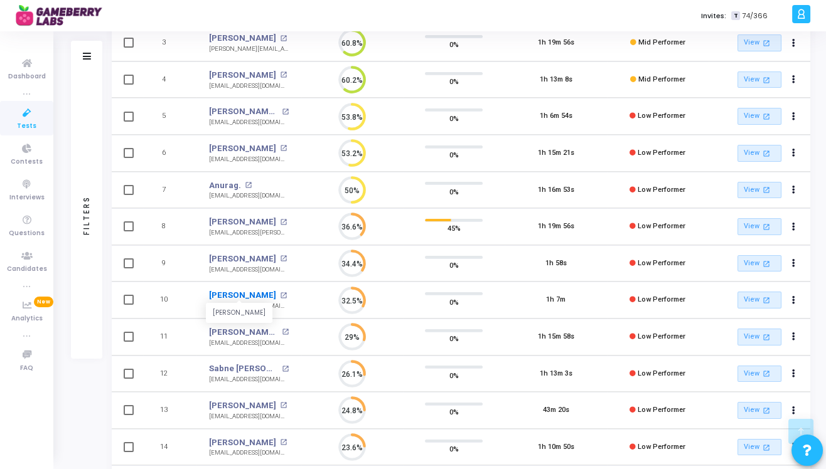
click at [232, 295] on link "[PERSON_NAME]" at bounding box center [242, 295] width 67 height 13
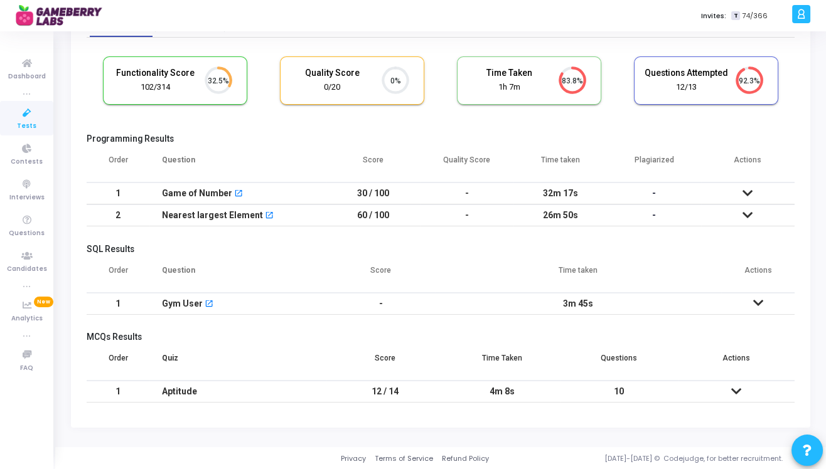
click at [738, 389] on icon at bounding box center [736, 391] width 10 height 9
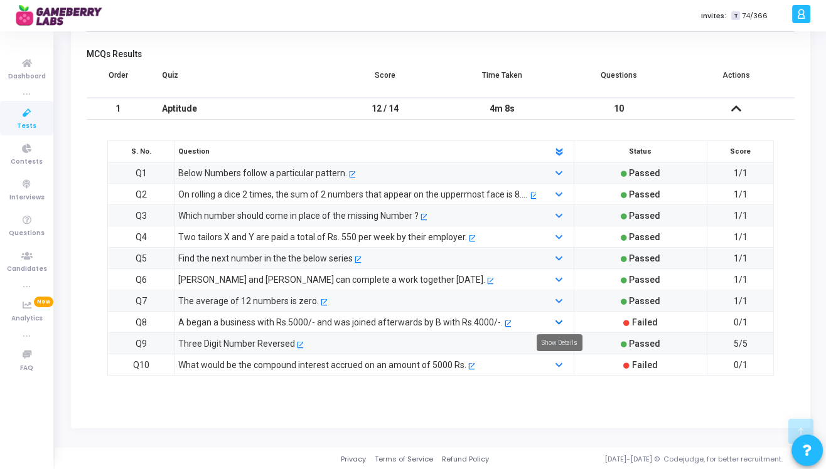
click at [560, 321] on icon at bounding box center [558, 323] width 7 height 8
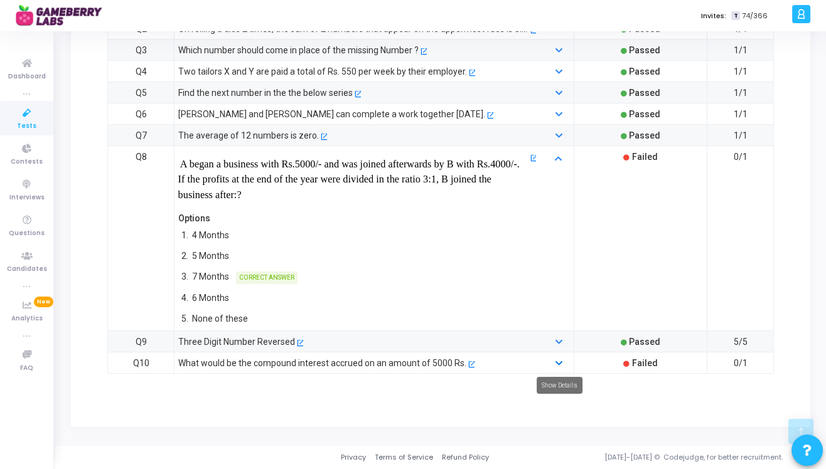
click at [557, 363] on icon at bounding box center [558, 364] width 7 height 8
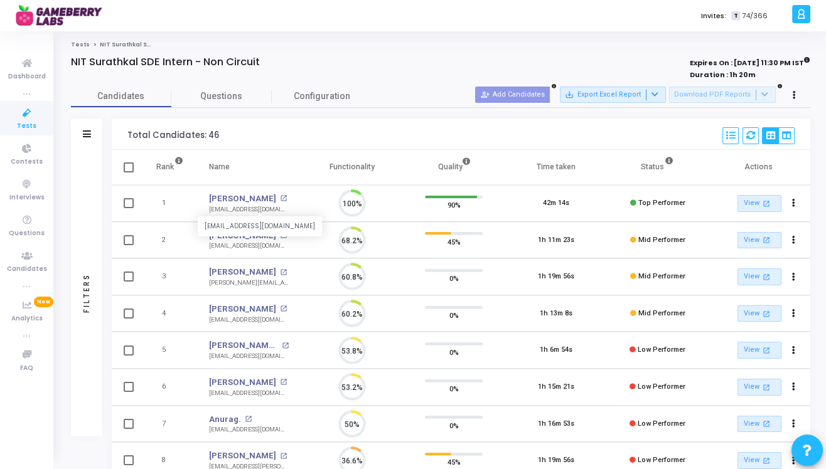
scroll to position [6, 5]
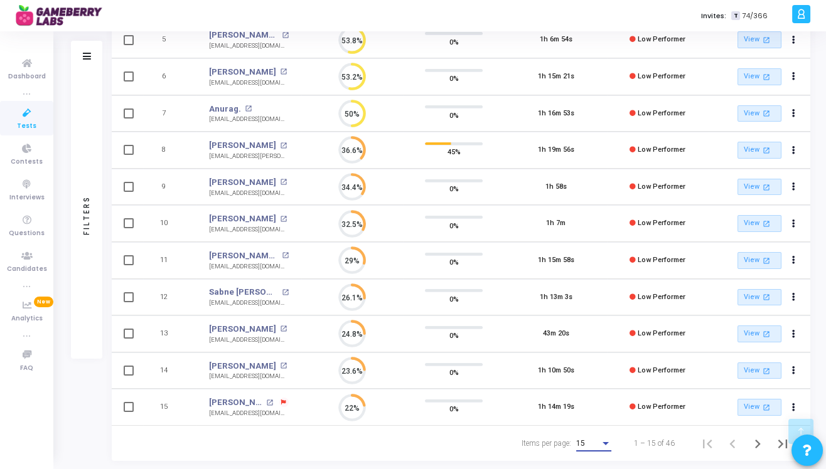
click at [596, 445] on div "15" at bounding box center [588, 444] width 24 height 9
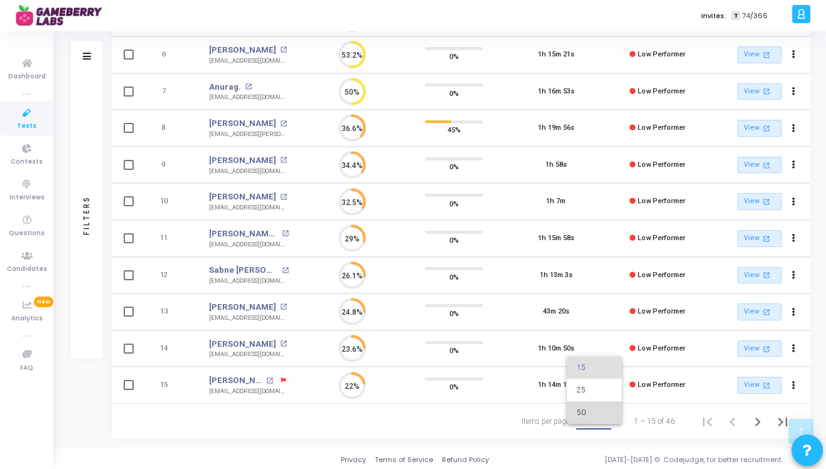
click at [591, 418] on span "50" at bounding box center [594, 413] width 35 height 23
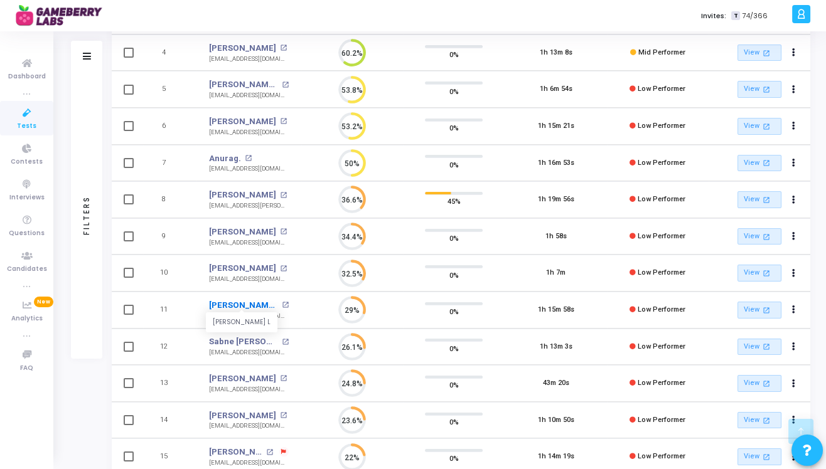
click at [252, 305] on link "[PERSON_NAME] L" at bounding box center [243, 305] width 69 height 13
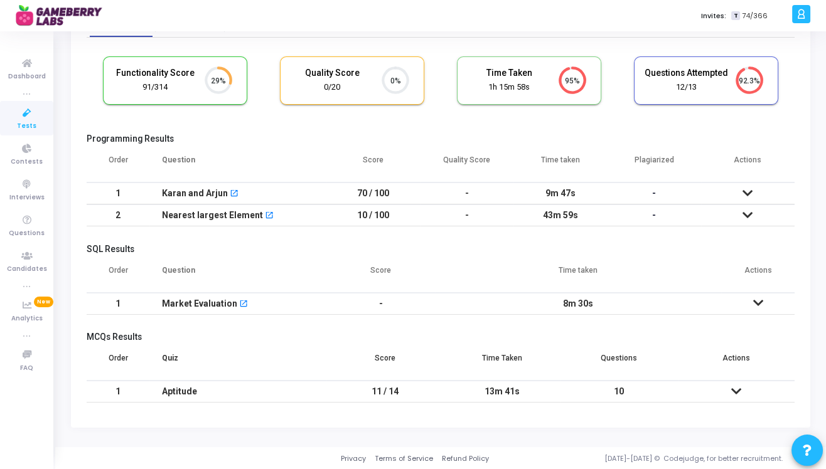
click at [732, 387] on icon at bounding box center [736, 391] width 10 height 9
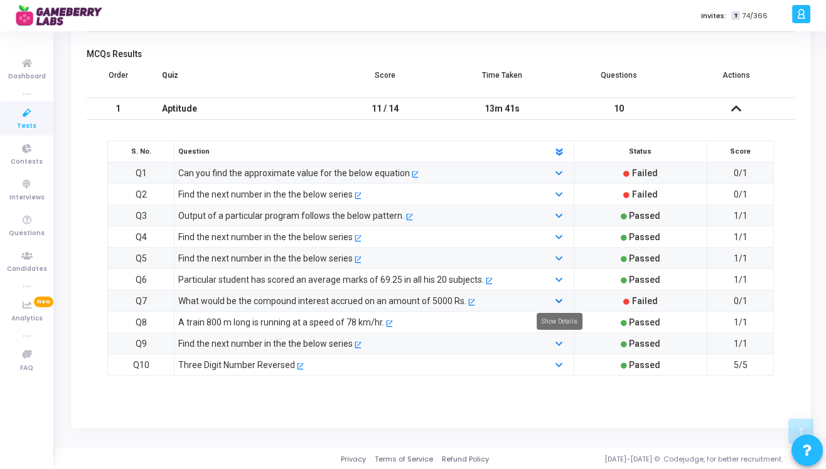
click at [558, 299] on icon at bounding box center [558, 302] width 7 height 8
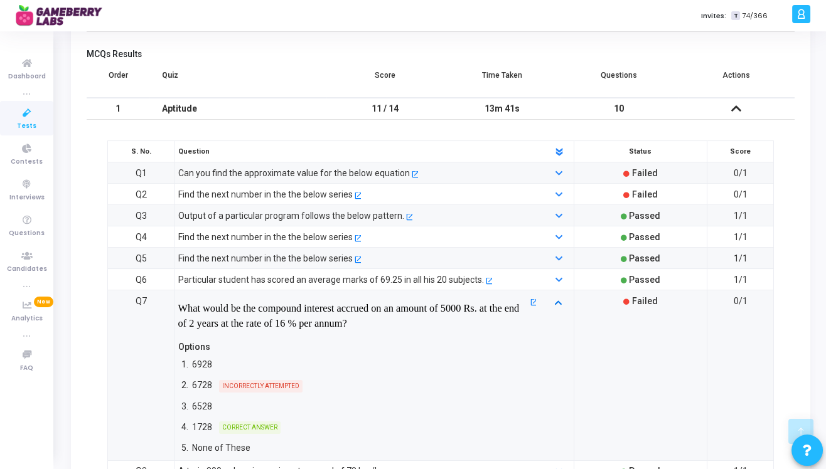
click at [558, 299] on icon at bounding box center [558, 302] width 7 height 8
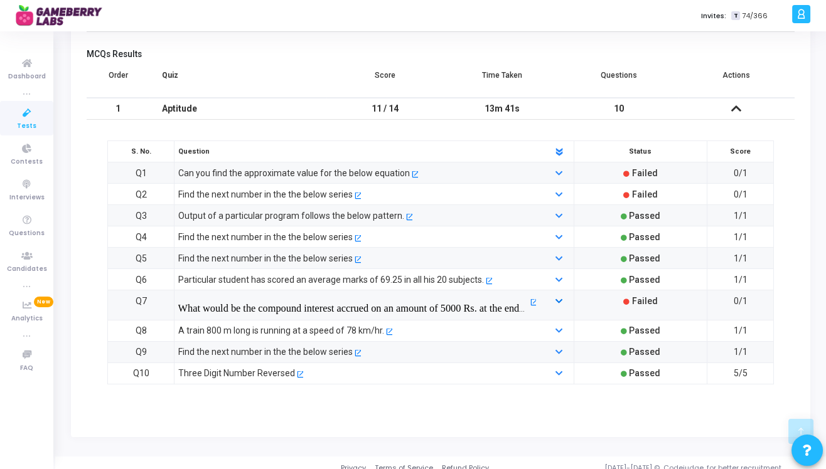
click at [558, 299] on icon at bounding box center [558, 302] width 7 height 8
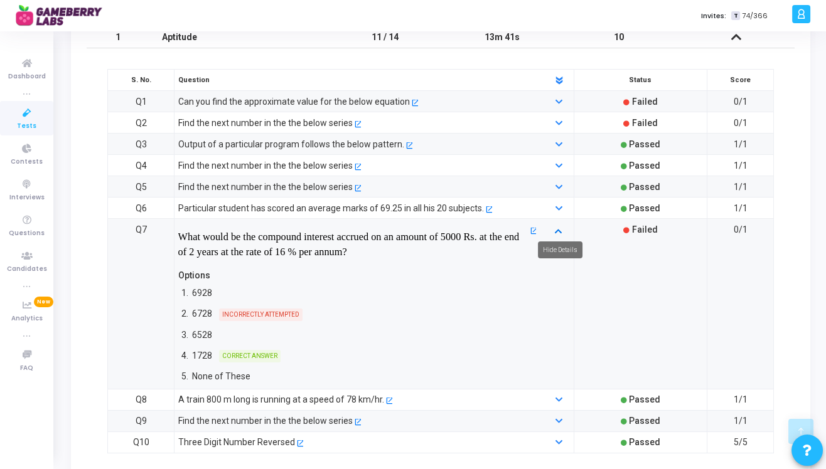
click at [561, 230] on icon at bounding box center [558, 231] width 7 height 8
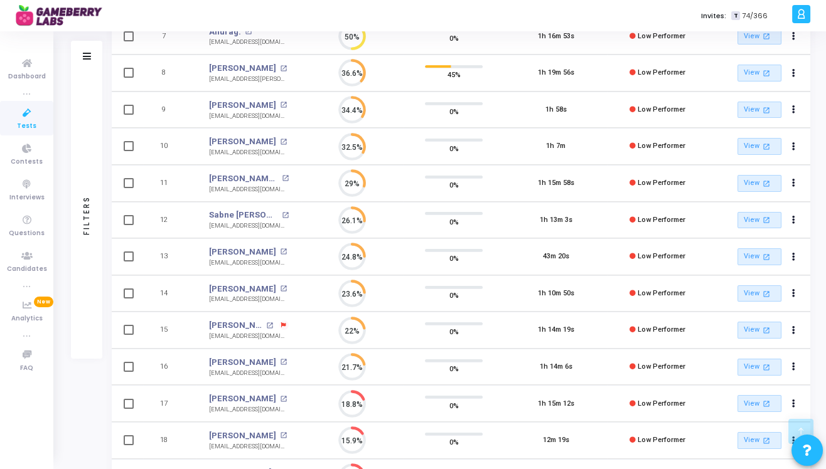
scroll to position [362, 0]
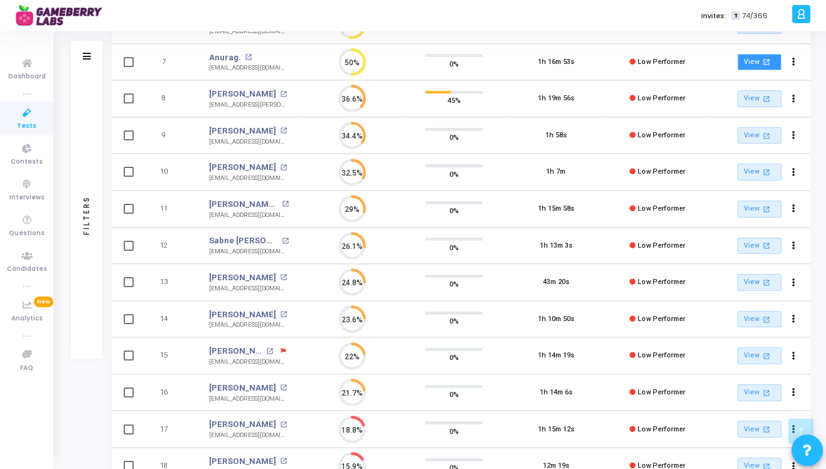
click at [754, 62] on link "View open_in_new" at bounding box center [760, 62] width 44 height 17
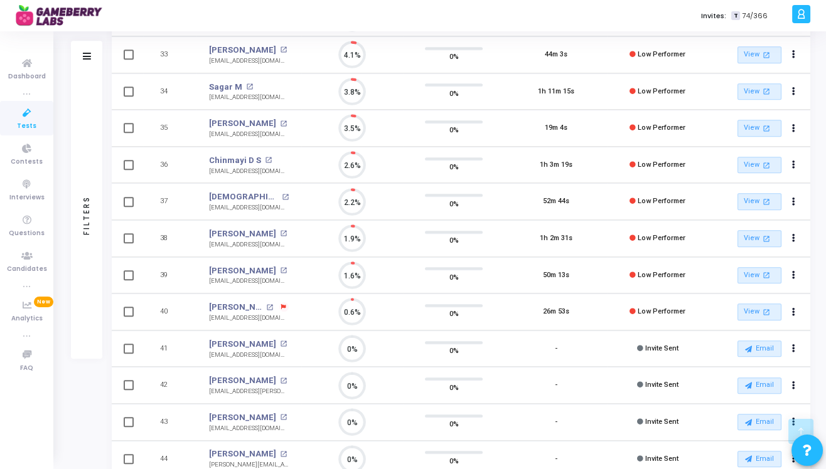
scroll to position [1312, 0]
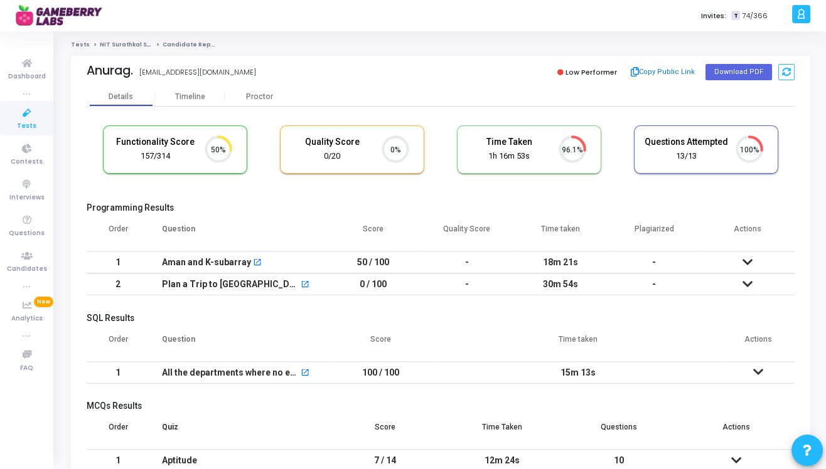
scroll to position [6, 5]
click at [747, 74] on button "Download PDF" at bounding box center [739, 72] width 67 height 16
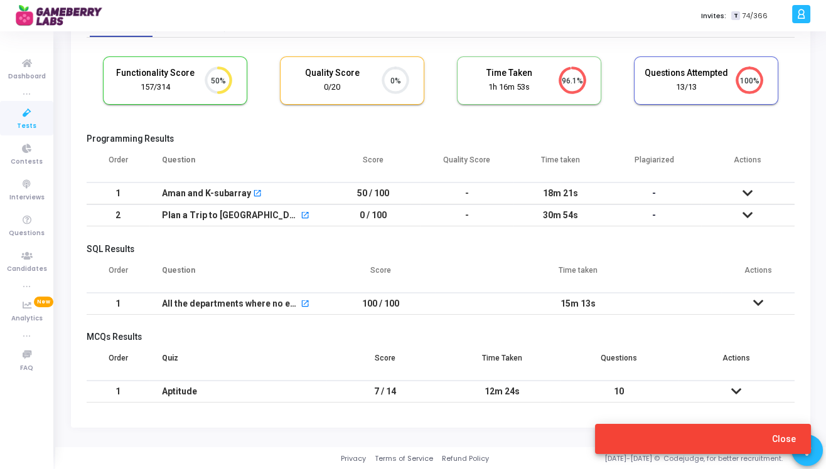
scroll to position [0, 0]
